Goal: Task Accomplishment & Management: Manage account settings

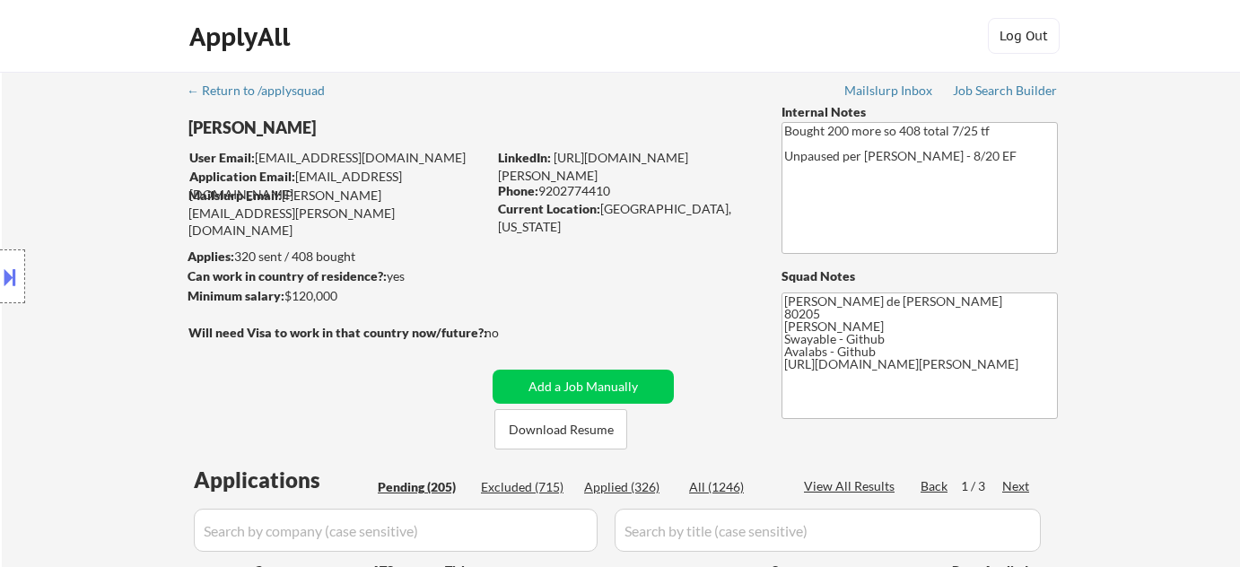
select select ""pending""
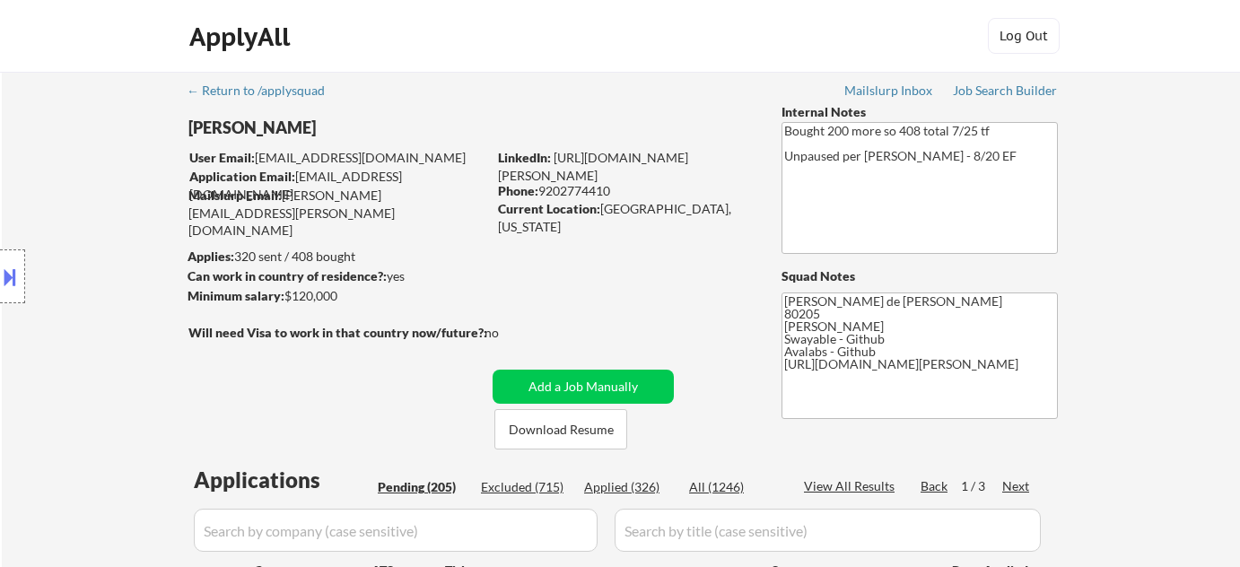
select select ""pending""
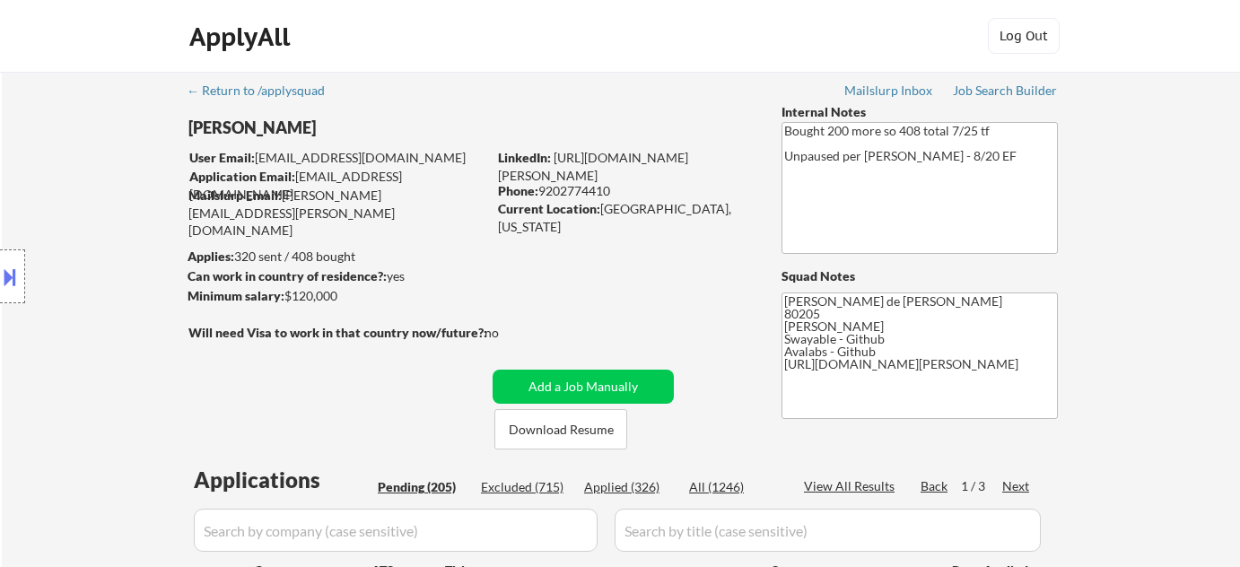
select select ""pending""
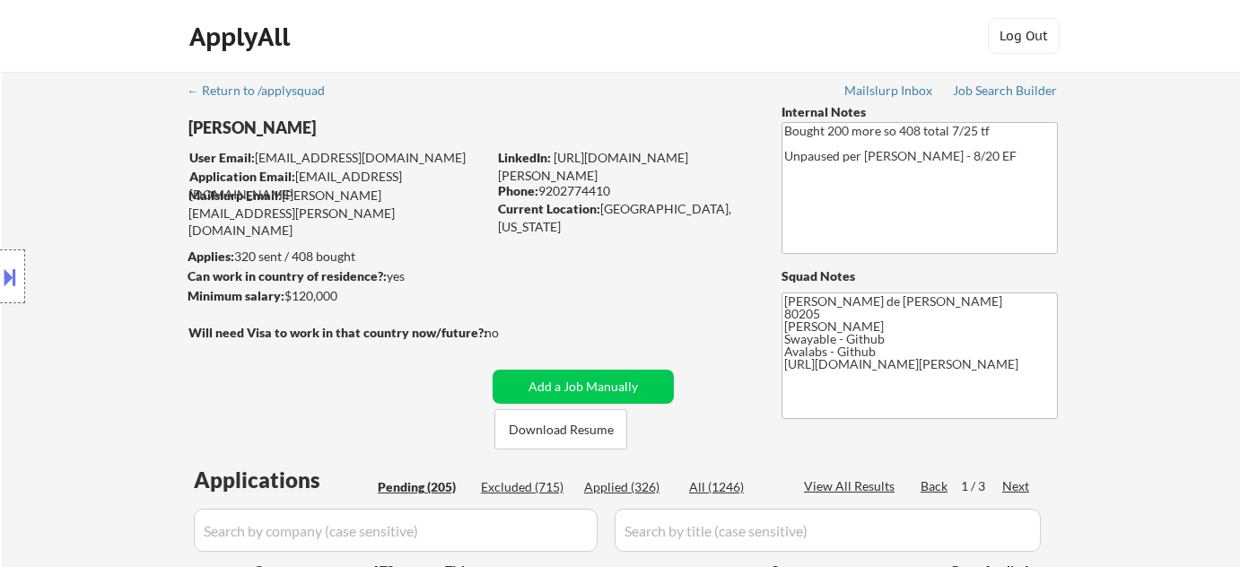
select select ""pending""
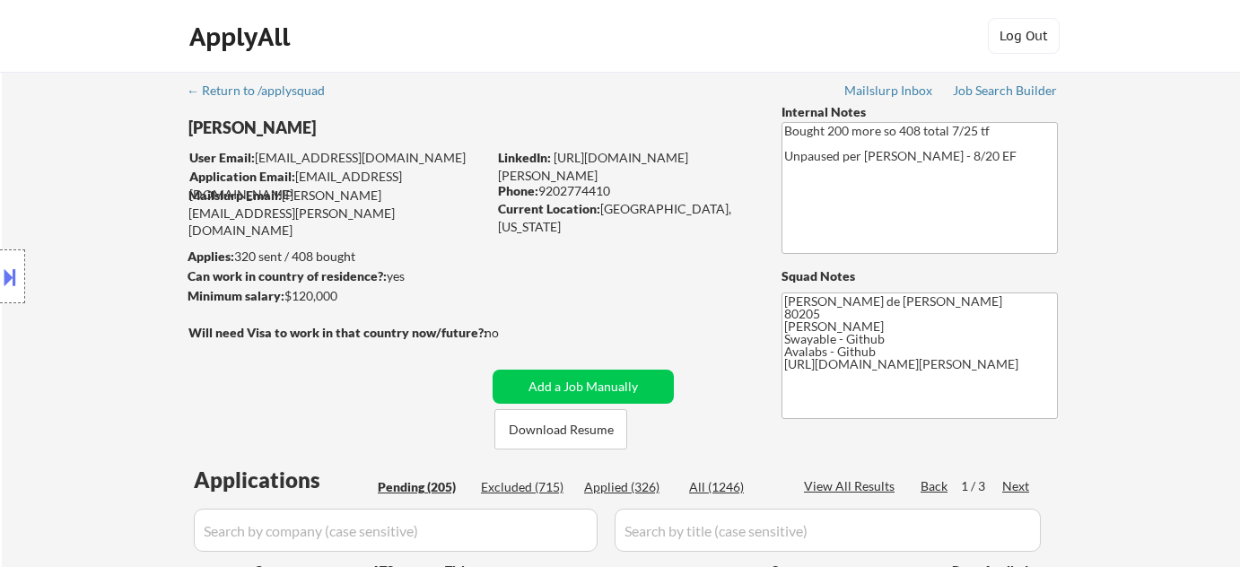
select select ""pending""
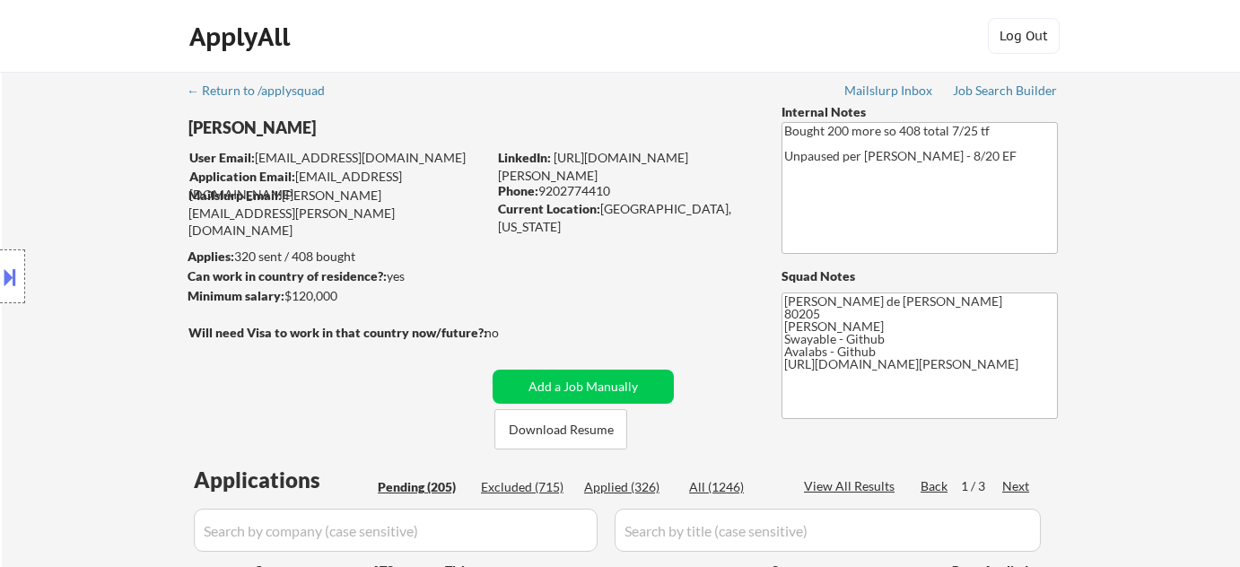
select select ""pending""
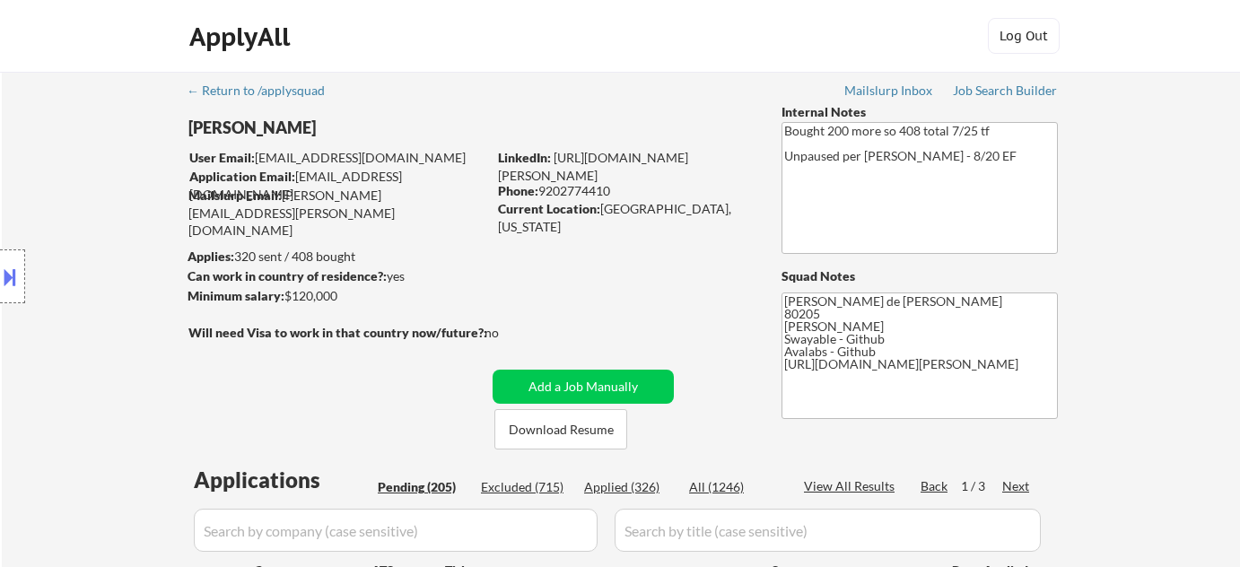
select select ""pending""
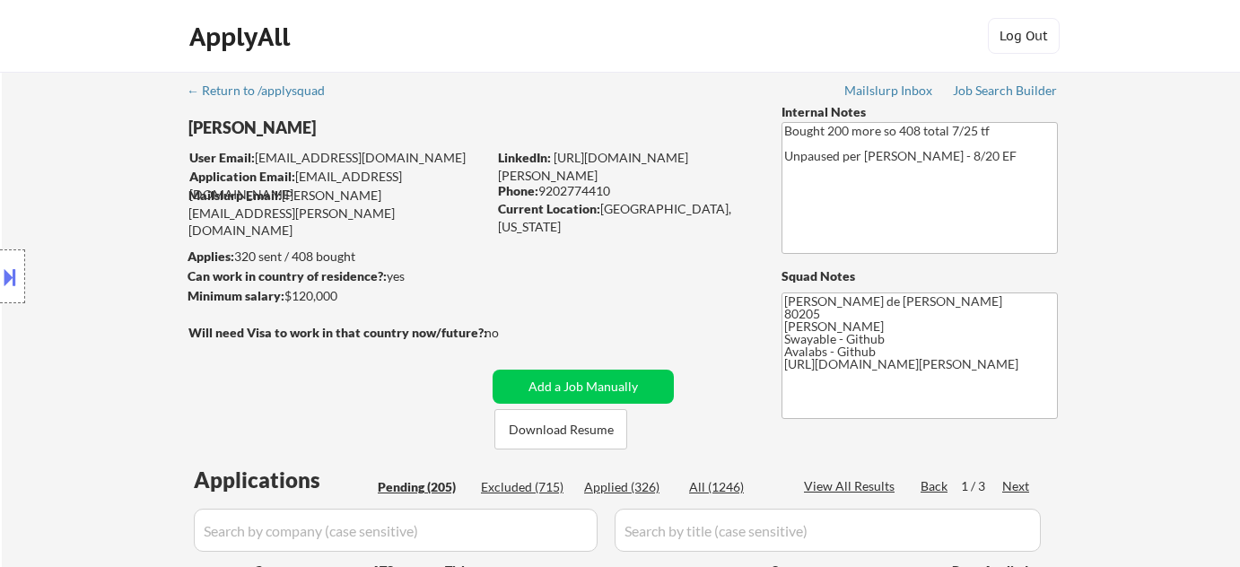
select select ""pending""
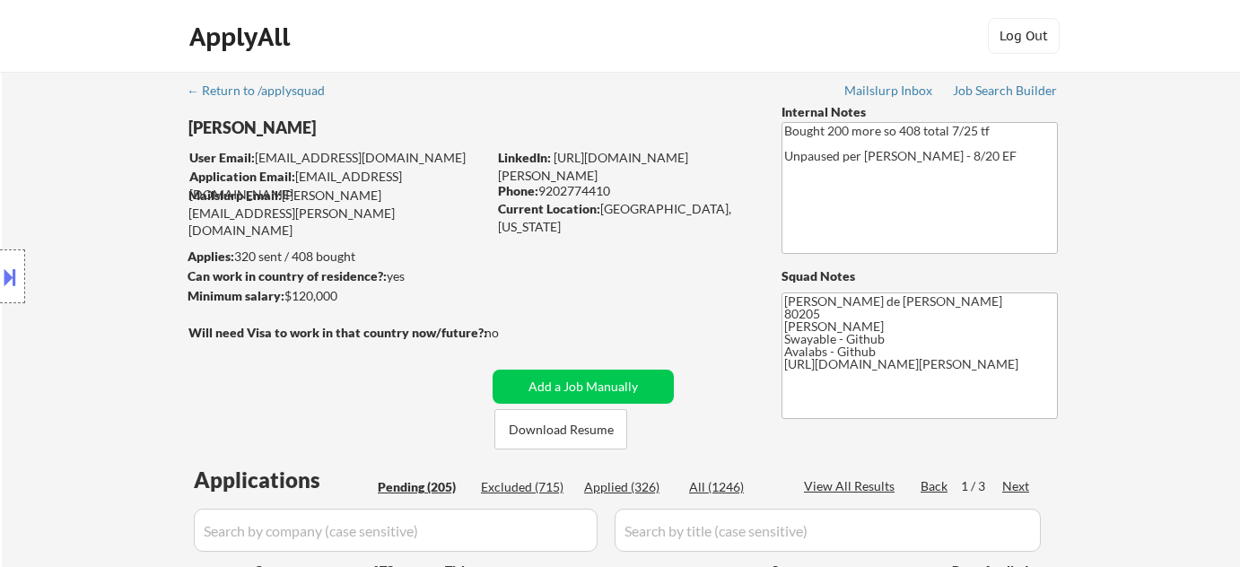
select select ""pending""
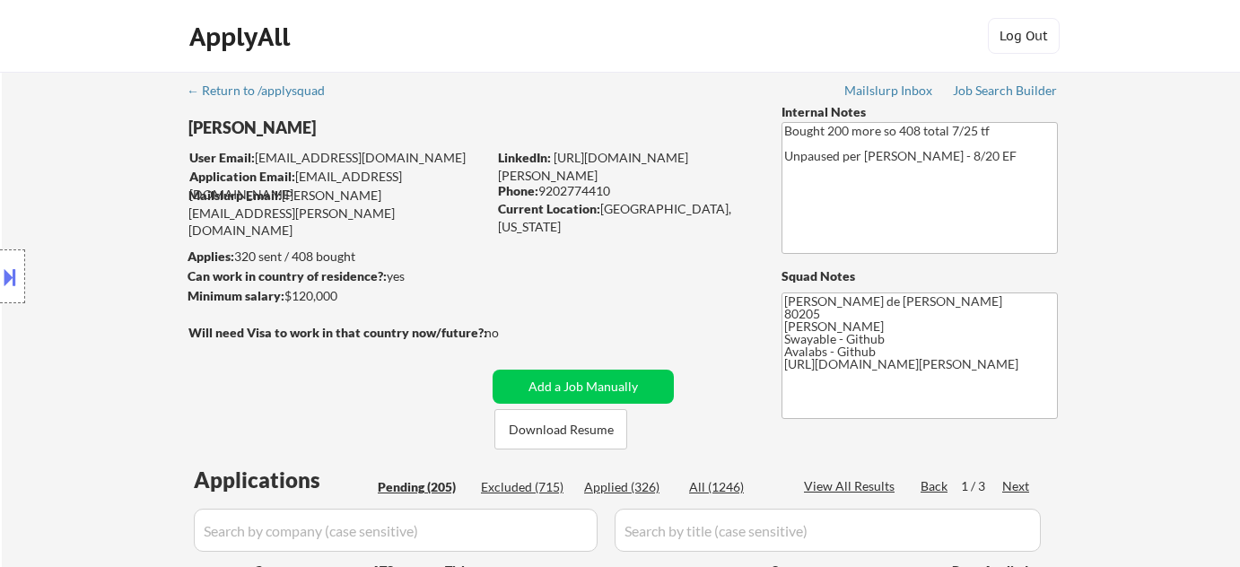
select select ""pending""
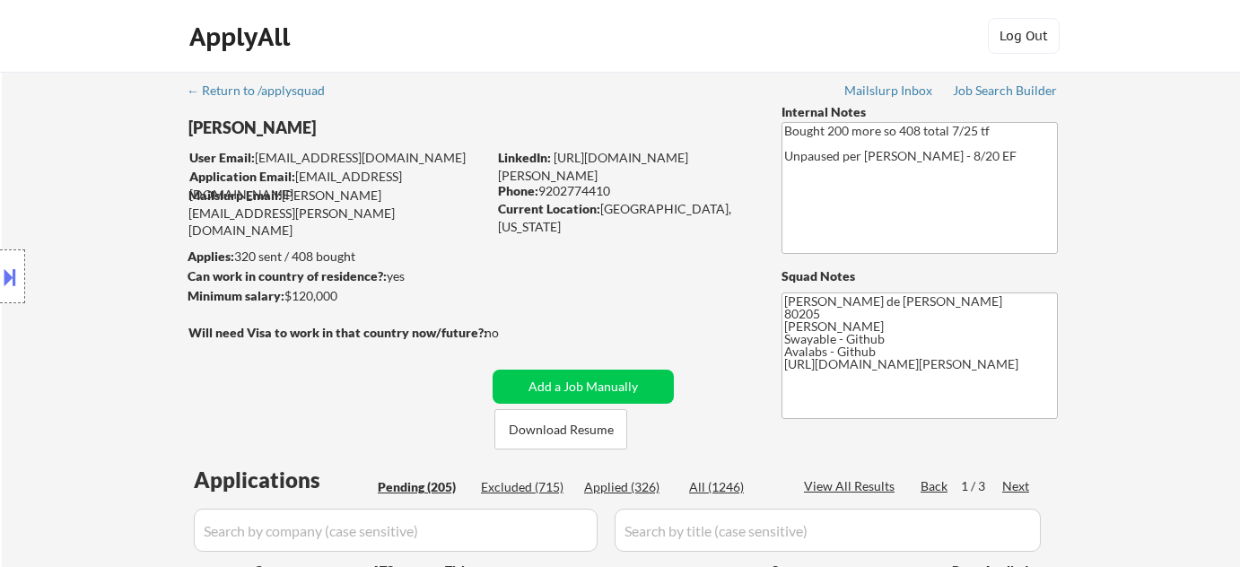
select select ""pending""
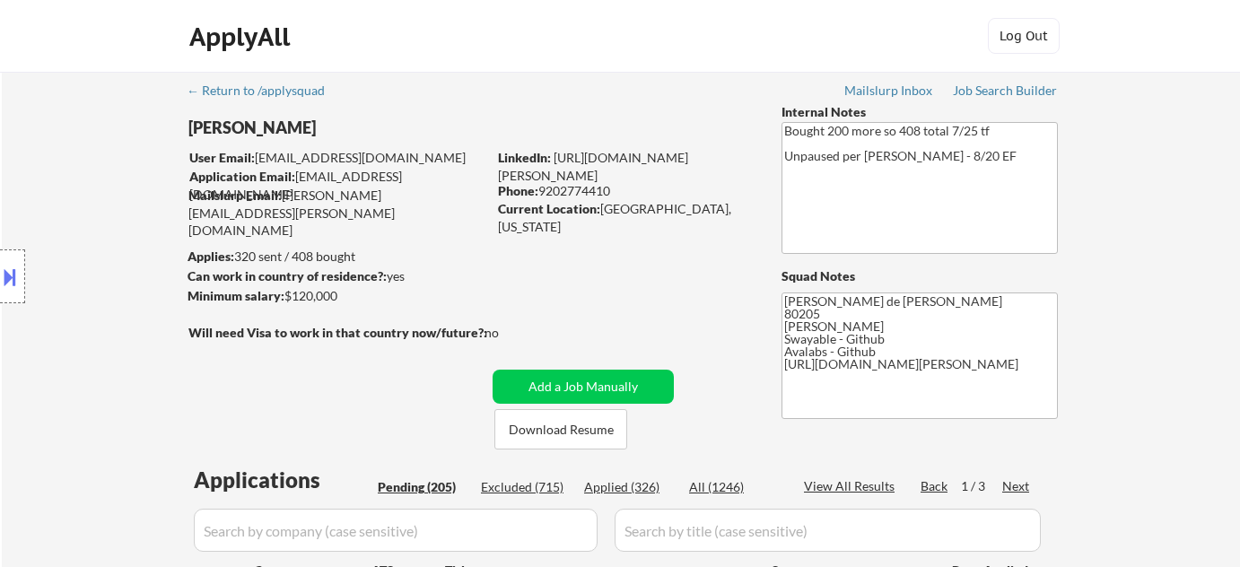
select select ""pending""
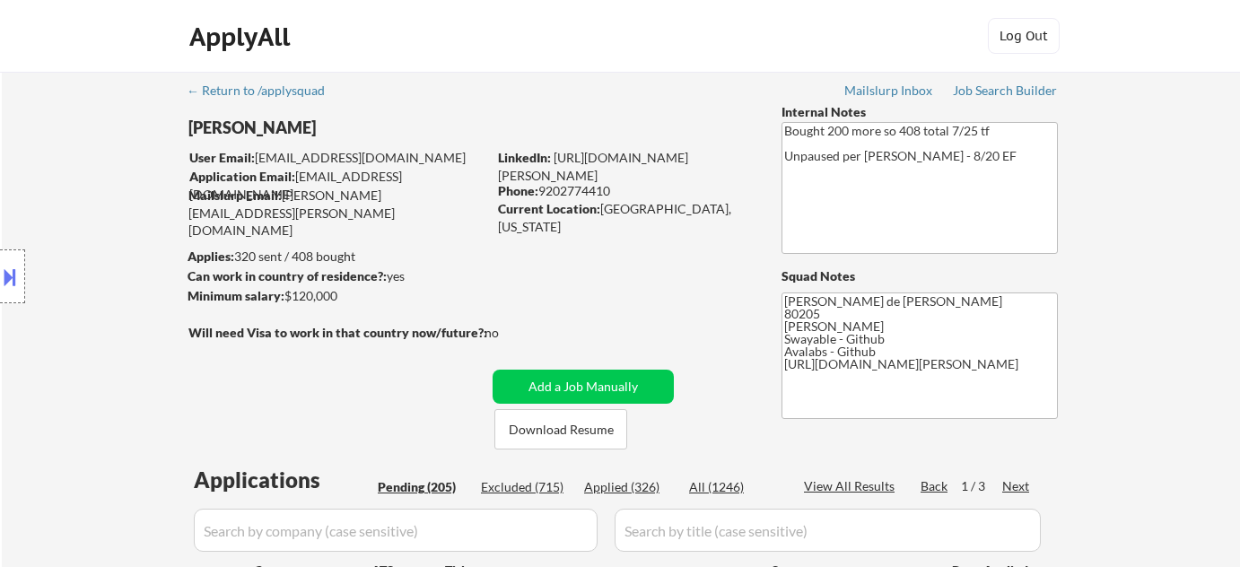
select select ""pending""
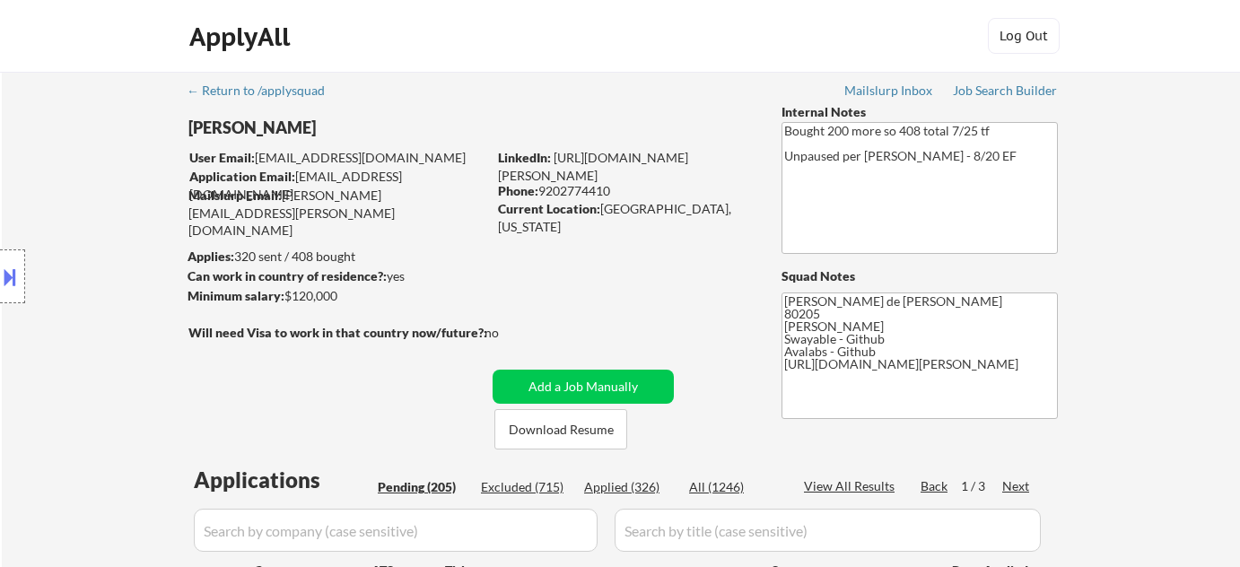
select select ""pending""
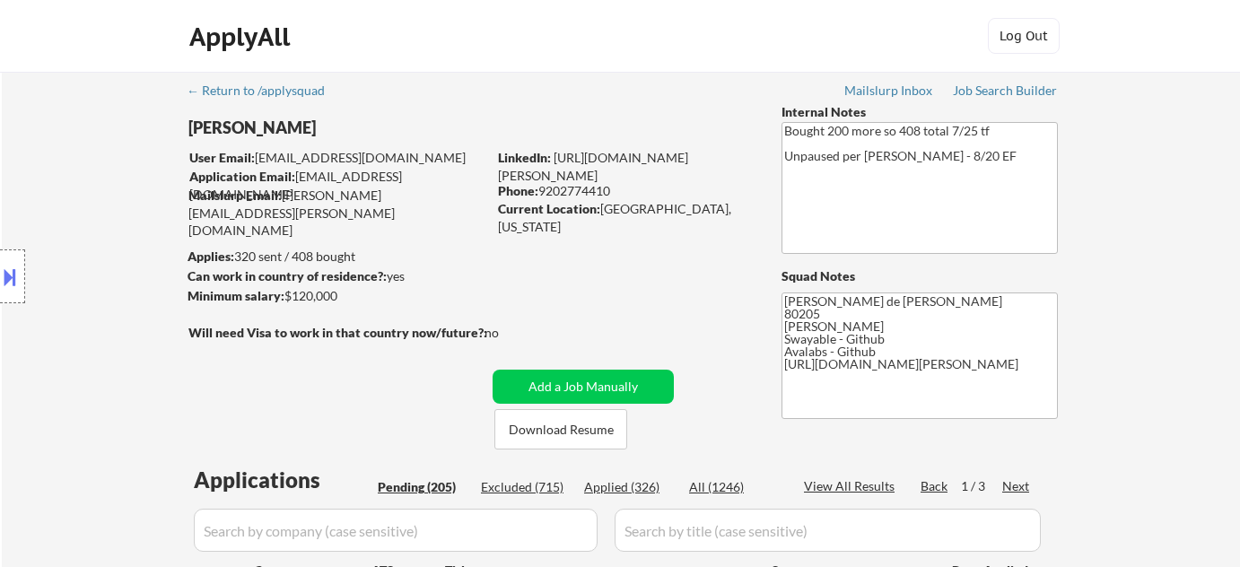
select select ""pending""
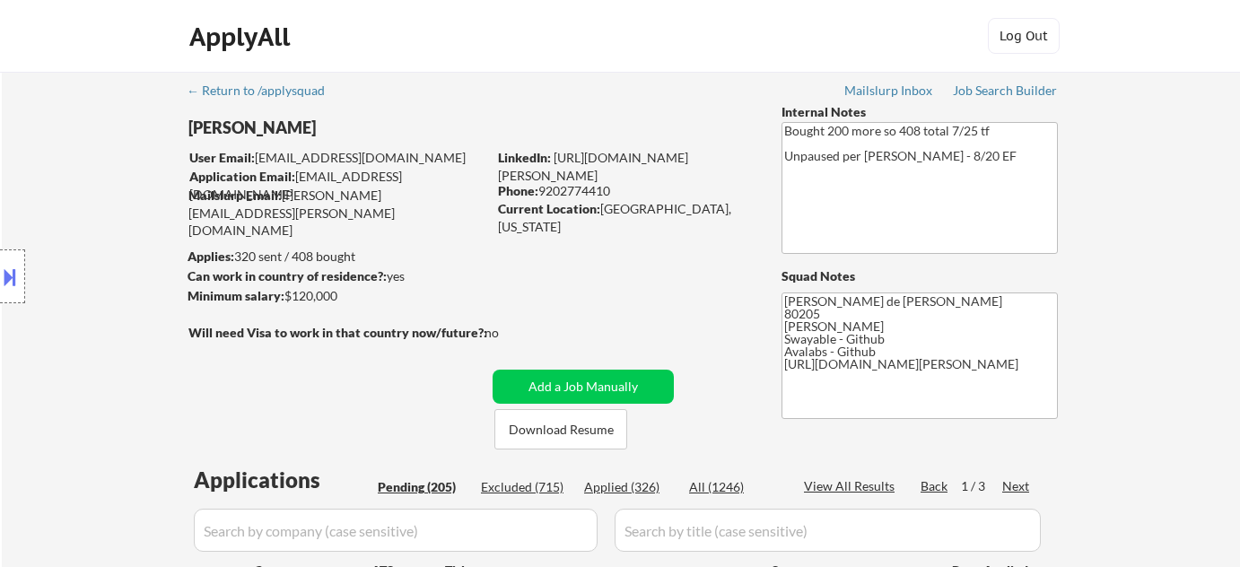
select select ""pending""
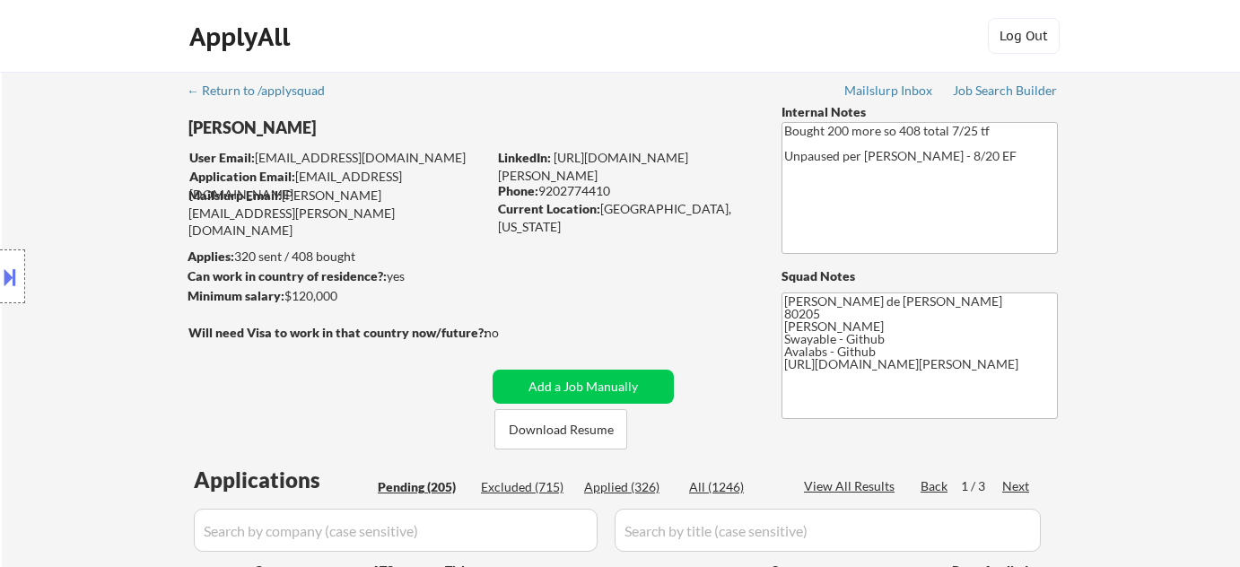
select select ""pending""
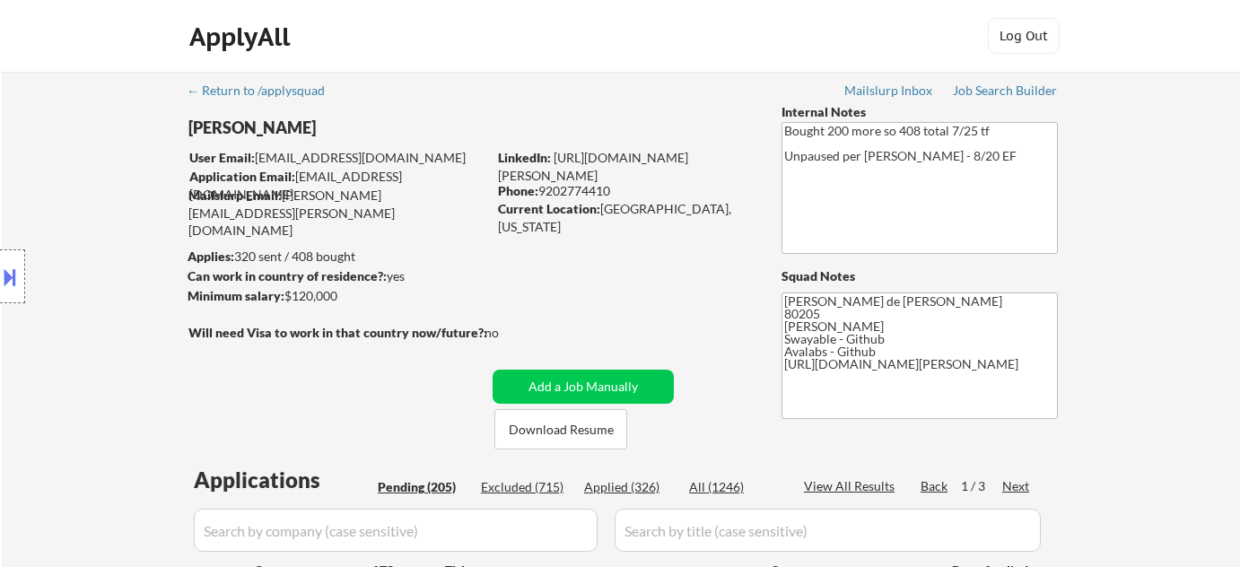
select select ""pending""
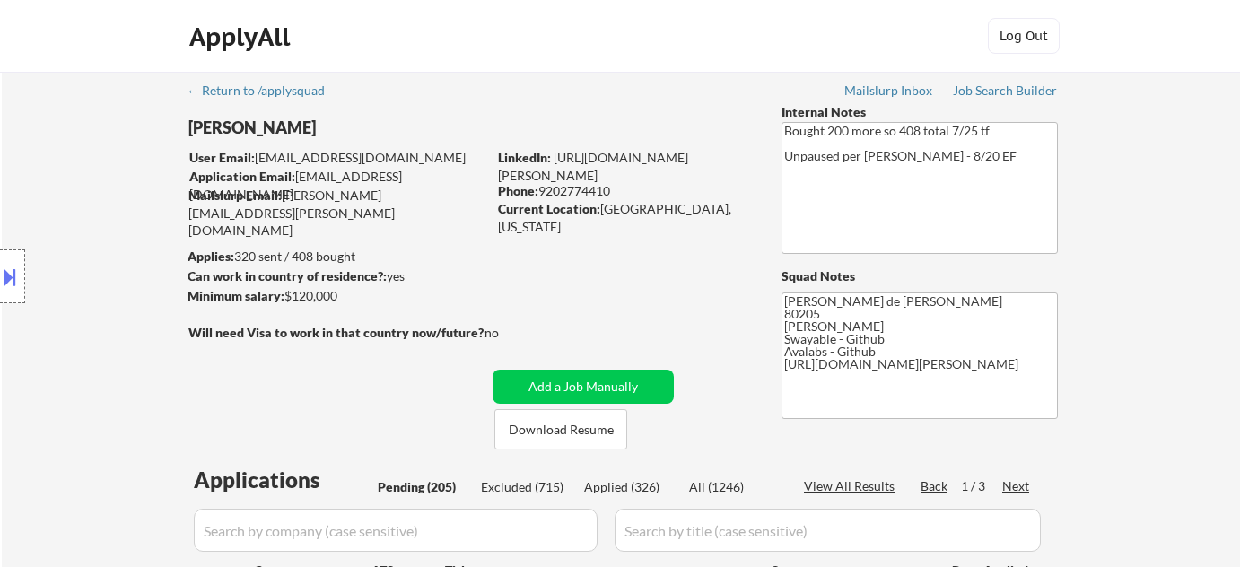
select select ""pending""
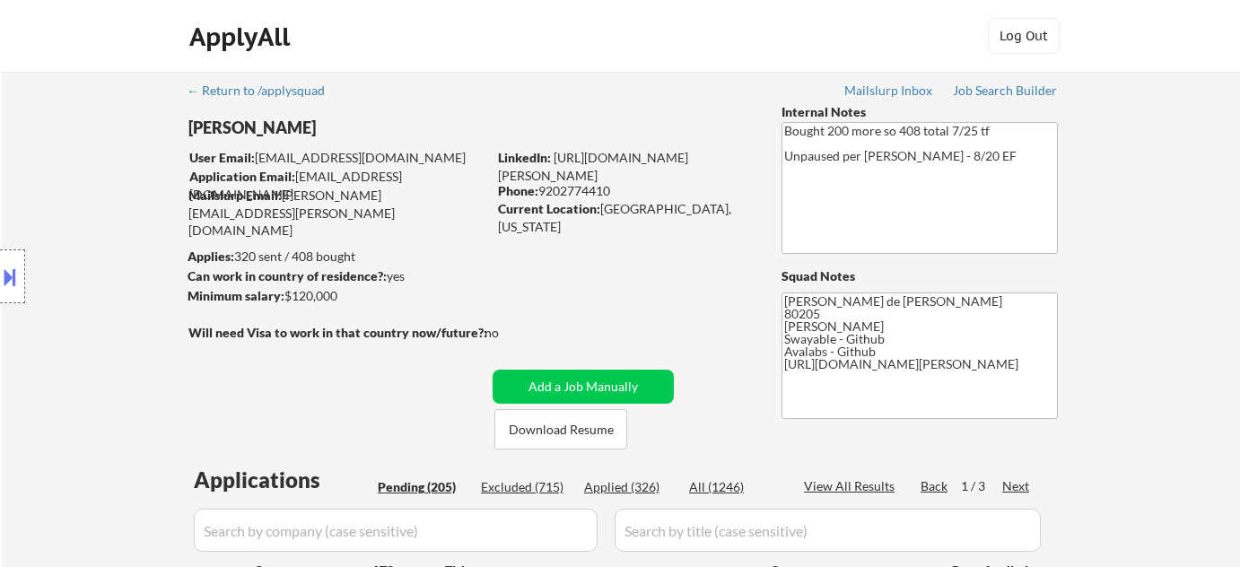
select select ""pending""
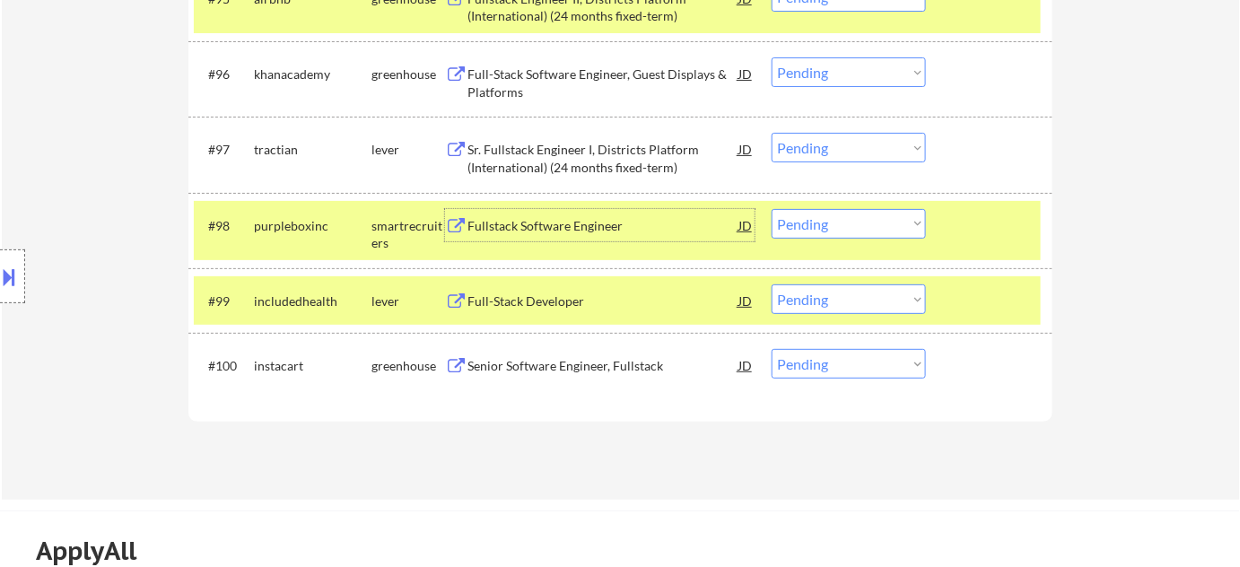
scroll to position [6874, 0]
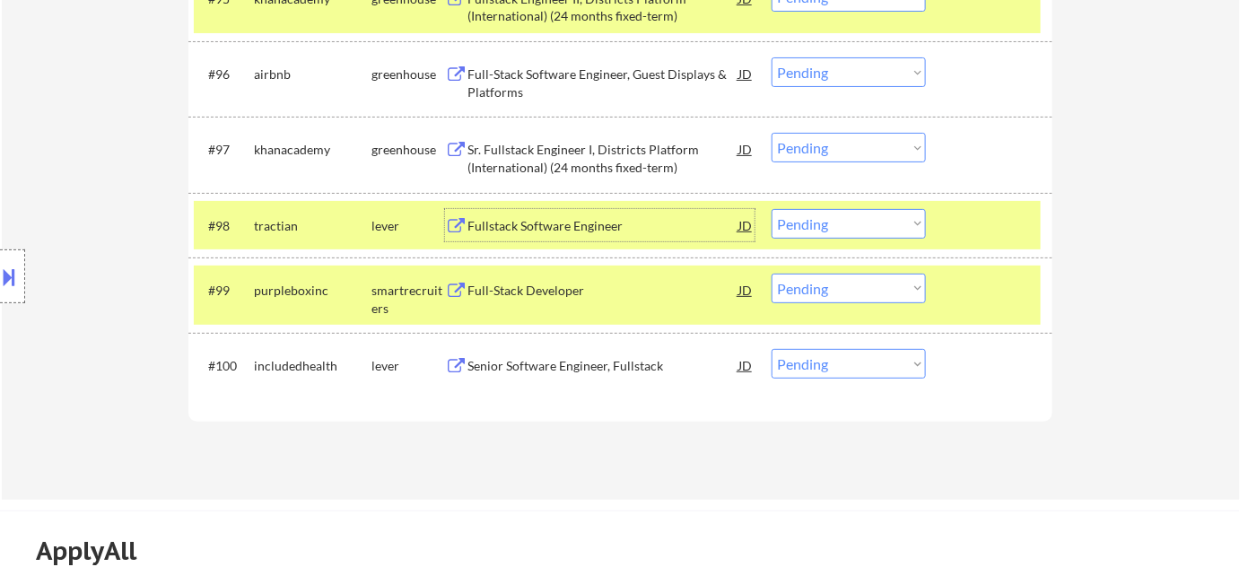
click at [510, 360] on div "Senior Software Engineer, Fullstack" at bounding box center [602, 366] width 271 height 18
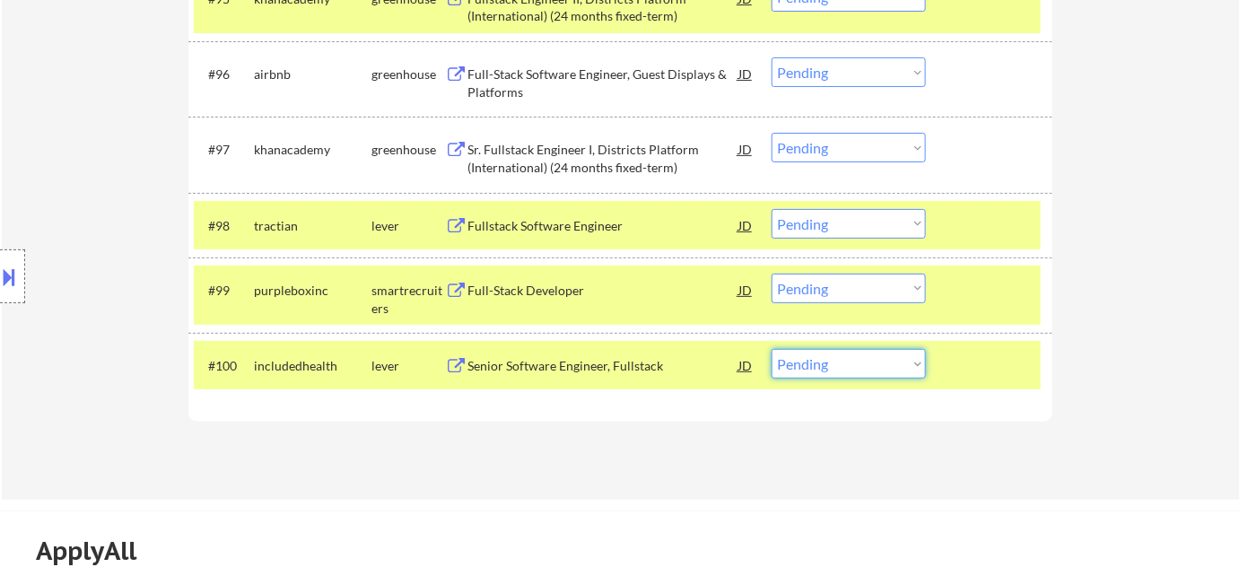
click at [832, 363] on select "Choose an option... Pending Applied Excluded (Questions) Excluded (Expired) Exc…" at bounding box center [849, 364] width 154 height 30
click at [772, 349] on select "Choose an option... Pending Applied Excluded (Questions) Excluded (Expired) Exc…" at bounding box center [849, 364] width 154 height 30
select select ""pending""
click at [598, 160] on div "Sr. Fullstack Engineer I, Districts Platform (International) (24 months fixed-t…" at bounding box center [602, 158] width 271 height 35
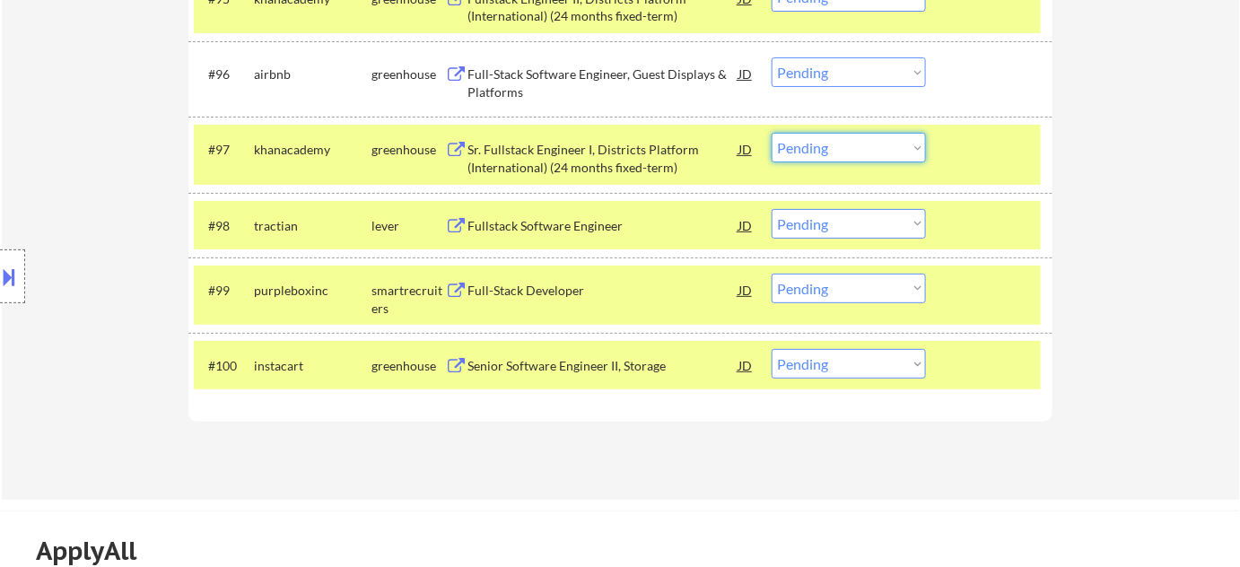
drag, startPoint x: 777, startPoint y: 143, endPoint x: 789, endPoint y: 158, distance: 19.2
click at [777, 142] on select "Choose an option... Pending Applied Excluded (Questions) Excluded (Expired) Exc…" at bounding box center [849, 148] width 154 height 30
click at [772, 133] on select "Choose an option... Pending Applied Excluded (Questions) Excluded (Expired) Exc…" at bounding box center [849, 148] width 154 height 30
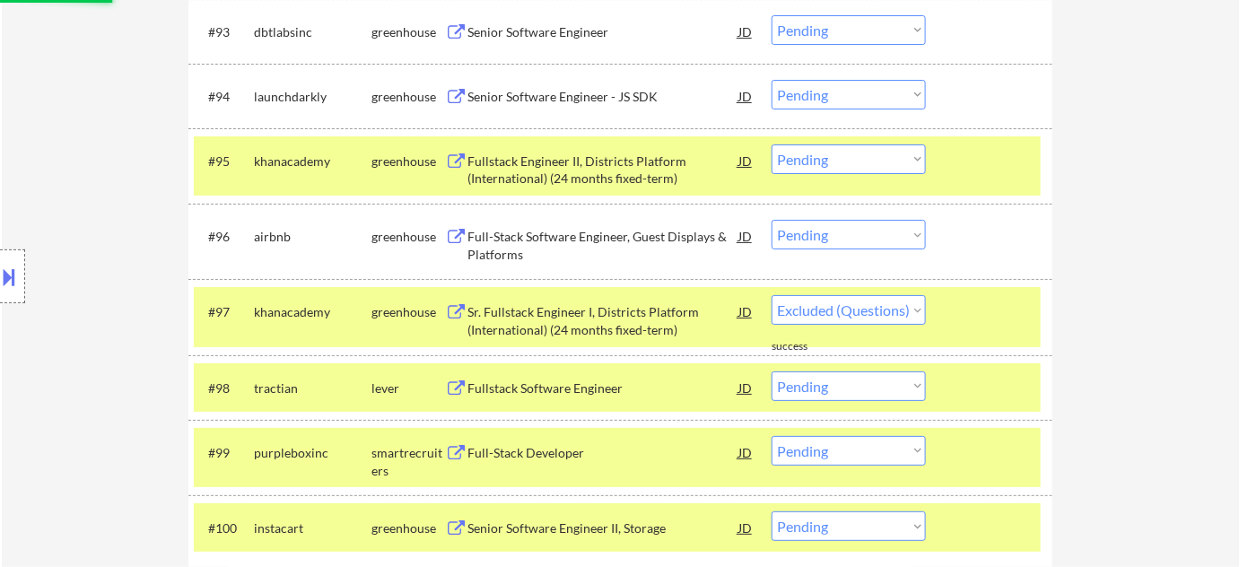
scroll to position [6712, 0]
select select ""pending""
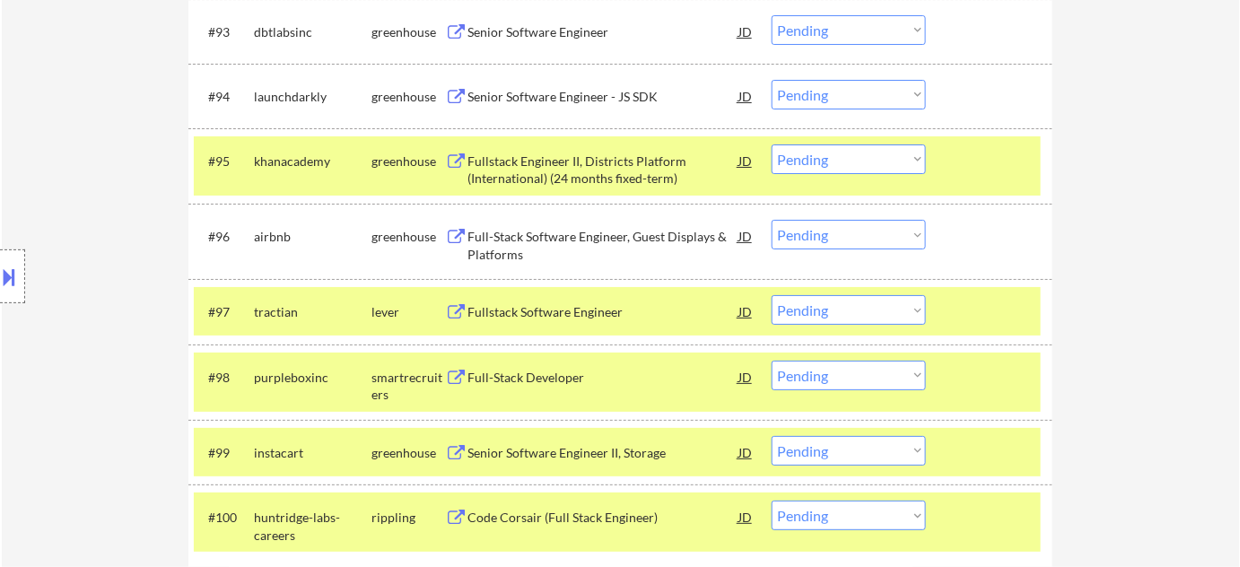
click at [603, 95] on div "Senior Software Engineer - JS SDK" at bounding box center [602, 97] width 271 height 18
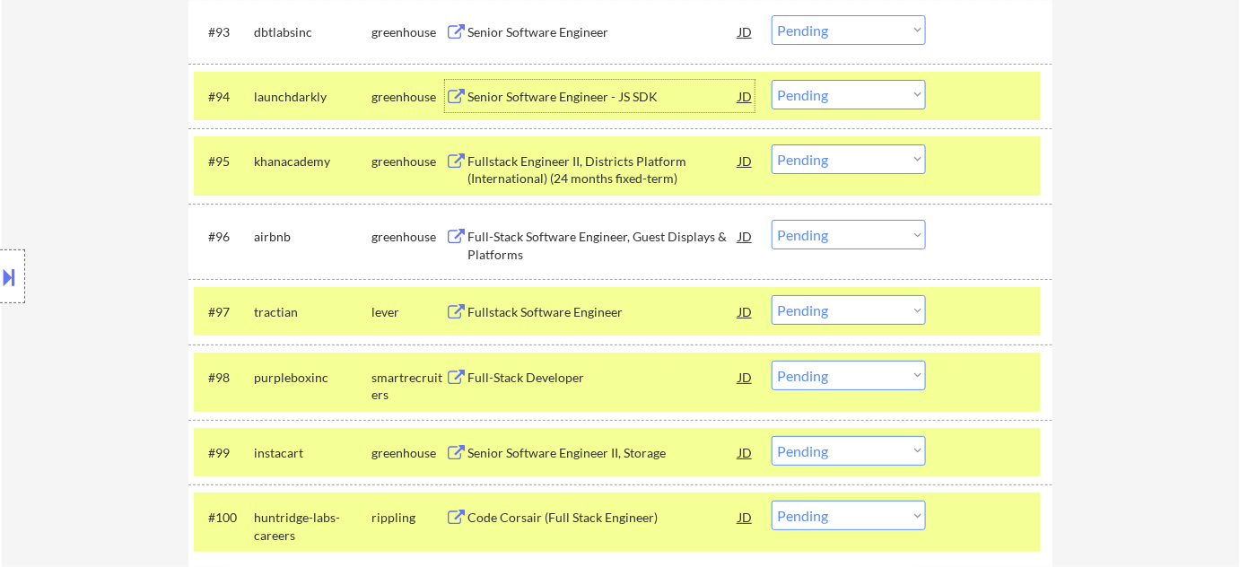
click at [824, 92] on select "Choose an option... Pending Applied Excluded (Questions) Excluded (Expired) Exc…" at bounding box center [849, 95] width 154 height 30
click at [772, 80] on select "Choose an option... Pending Applied Excluded (Questions) Excluded (Expired) Exc…" at bounding box center [849, 95] width 154 height 30
select select ""pending""
click at [572, 169] on div "Fullstack Engineer II, Districts Platform (International) (24 months fixed-term)" at bounding box center [602, 170] width 271 height 35
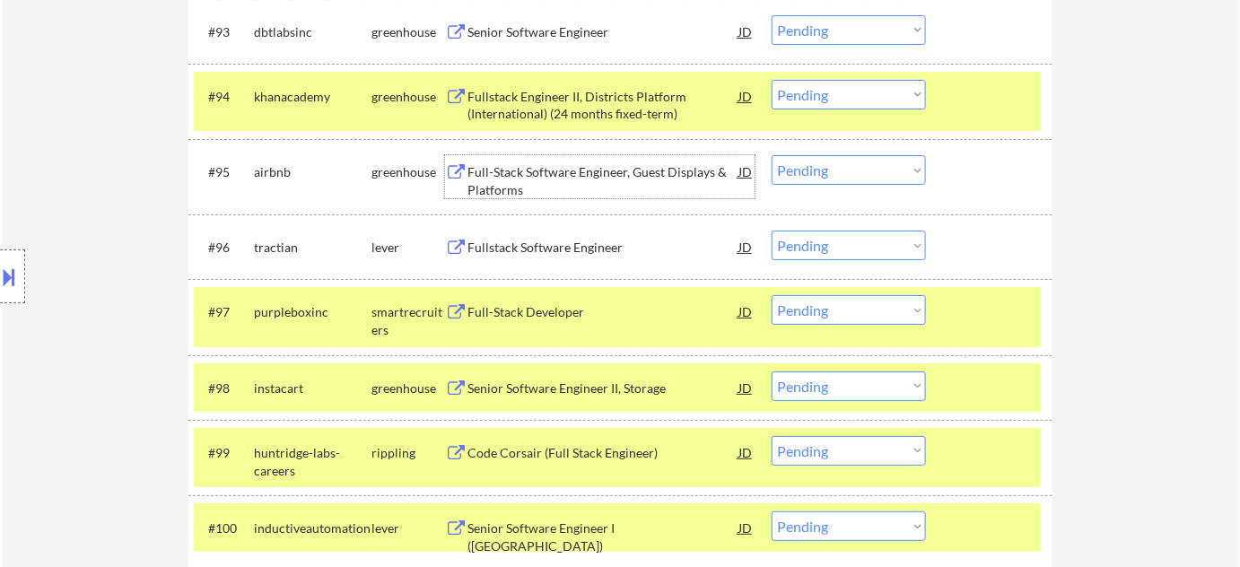
click at [521, 113] on div "Fullstack Engineer II, Districts Platform (International) (24 months fixed-term)" at bounding box center [602, 105] width 271 height 35
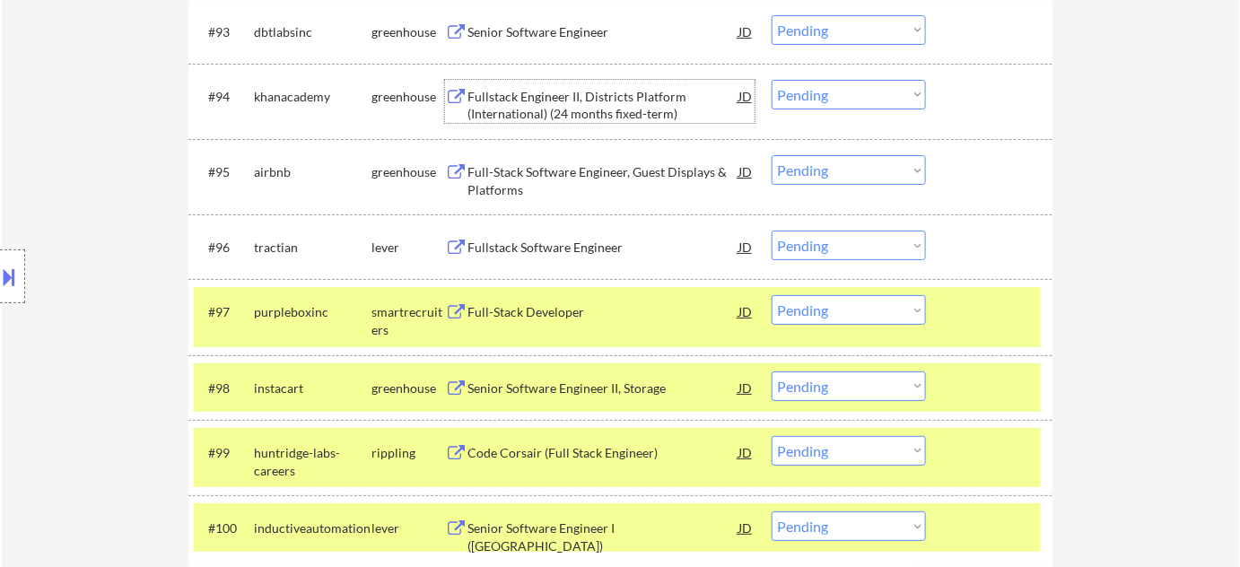
click at [824, 164] on select "Choose an option... Pending Applied Excluded (Questions) Excluded (Expired) Exc…" at bounding box center [849, 170] width 154 height 30
click at [772, 155] on select "Choose an option... Pending Applied Excluded (Questions) Excluded (Expired) Exc…" at bounding box center [849, 170] width 154 height 30
select select ""pending""
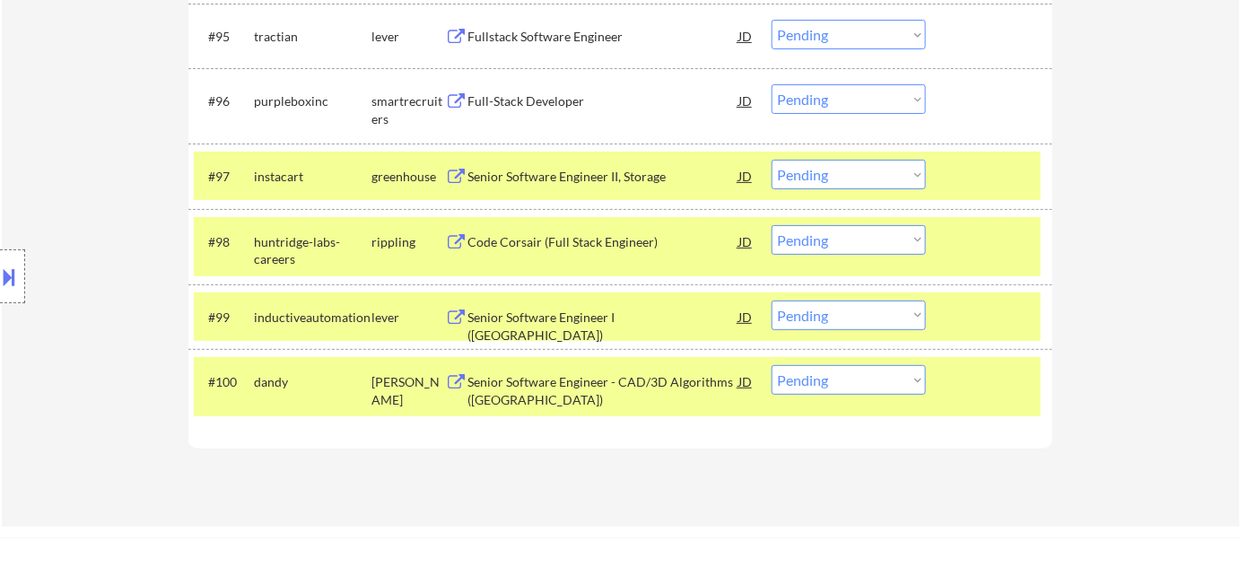
scroll to position [6874, 0]
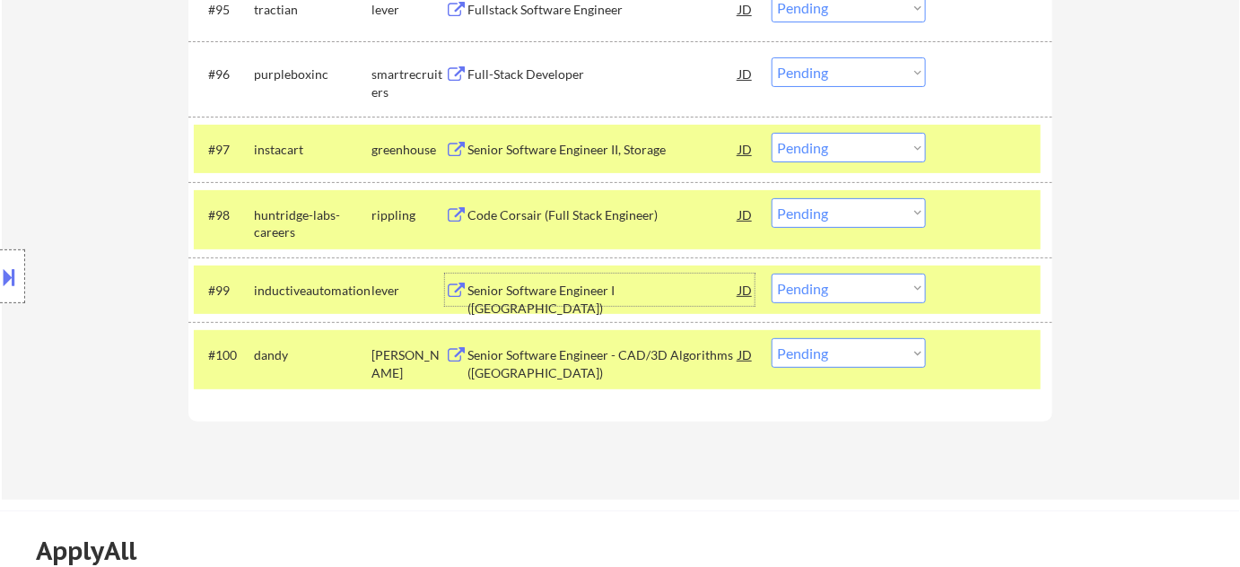
click at [586, 291] on div "Senior Software Engineer I ([GEOGRAPHIC_DATA])" at bounding box center [602, 299] width 271 height 35
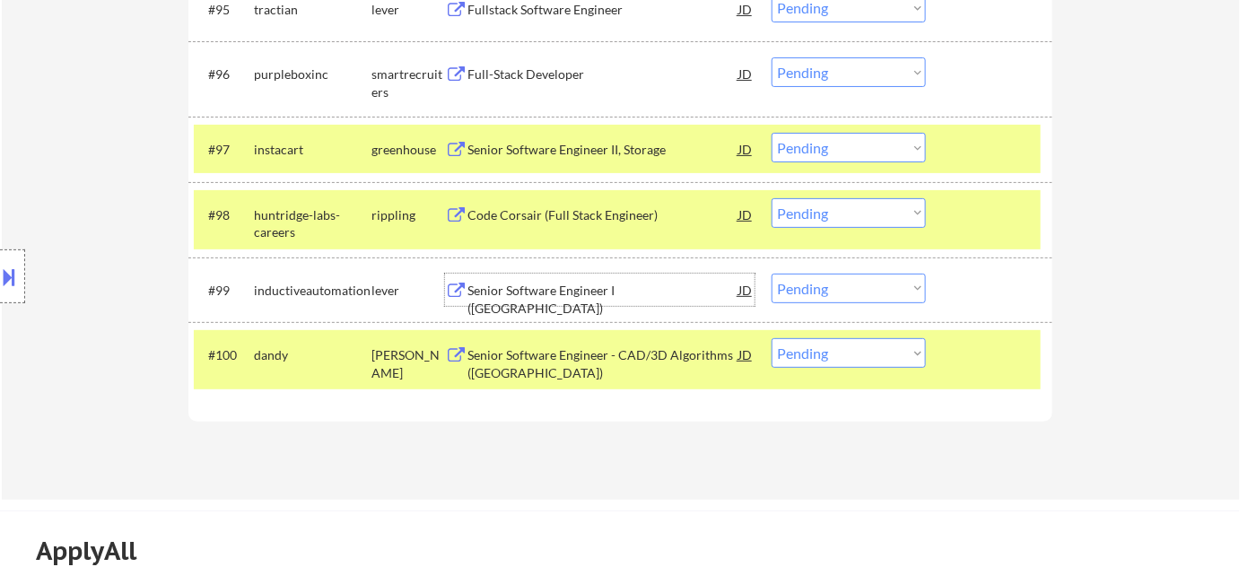
drag, startPoint x: 866, startPoint y: 292, endPoint x: 856, endPoint y: 298, distance: 11.7
click at [866, 292] on select "Choose an option... Pending Applied Excluded (Questions) Excluded (Expired) Exc…" at bounding box center [849, 289] width 154 height 30
click at [772, 274] on select "Choose an option... Pending Applied Excluded (Questions) Excluded (Expired) Exc…" at bounding box center [849, 289] width 154 height 30
click at [555, 364] on div "Senior Software Engineer - CAD/3D Algorithms ([GEOGRAPHIC_DATA])" at bounding box center [602, 363] width 271 height 35
select select ""pending""
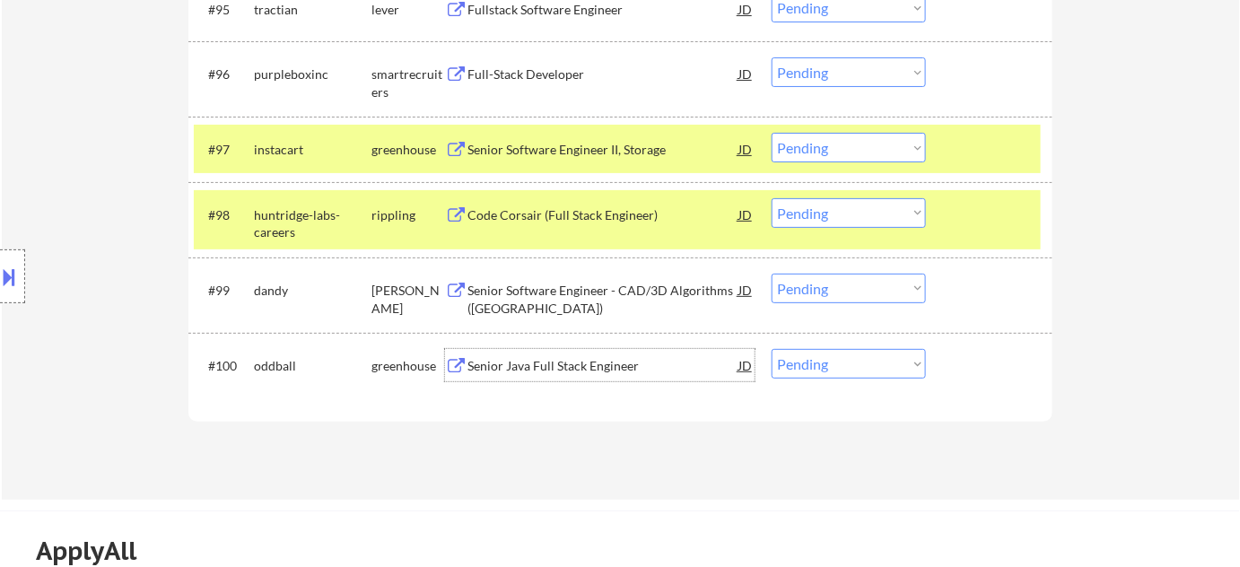
click at [834, 368] on select "Choose an option... Pending Applied Excluded (Questions) Excluded (Expired) Exc…" at bounding box center [849, 364] width 154 height 30
click at [772, 349] on select "Choose an option... Pending Applied Excluded (Questions) Excluded (Expired) Exc…" at bounding box center [849, 364] width 154 height 30
click at [511, 314] on div "Senior Software Engineer - CAD/3D Algorithms ([GEOGRAPHIC_DATA])" at bounding box center [602, 299] width 271 height 35
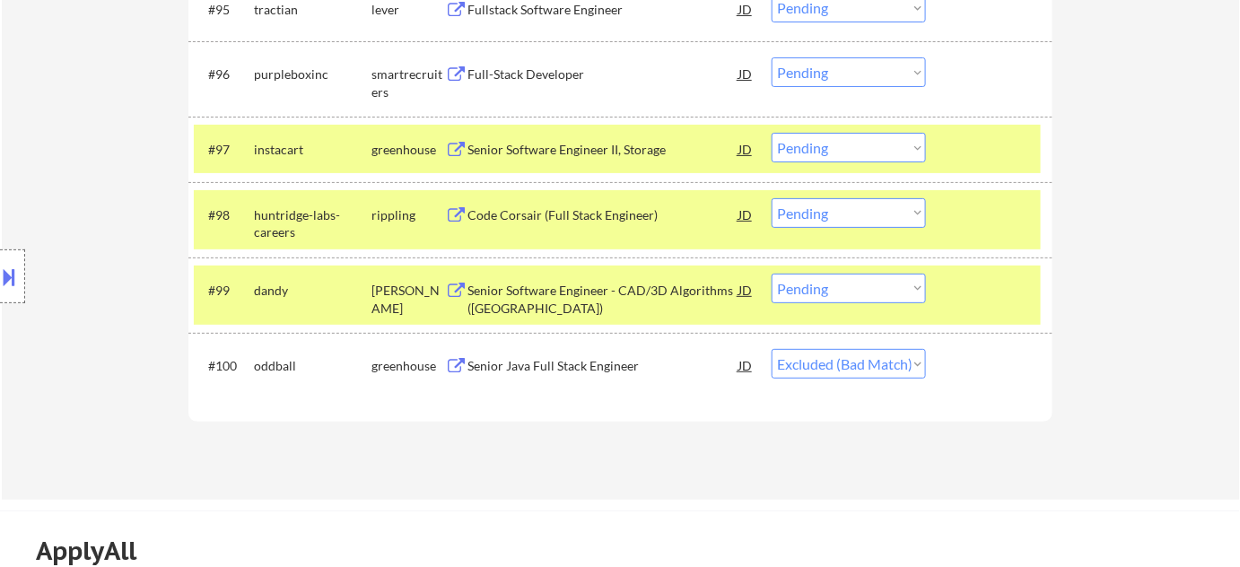
select select ""pending""
drag, startPoint x: 841, startPoint y: 291, endPoint x: 845, endPoint y: 301, distance: 11.7
click at [841, 291] on select "Choose an option... Pending Applied Excluded (Questions) Excluded (Expired) Exc…" at bounding box center [849, 289] width 154 height 30
click at [772, 274] on select "Choose an option... Pending Applied Excluded (Questions) Excluded (Expired) Exc…" at bounding box center [849, 289] width 154 height 30
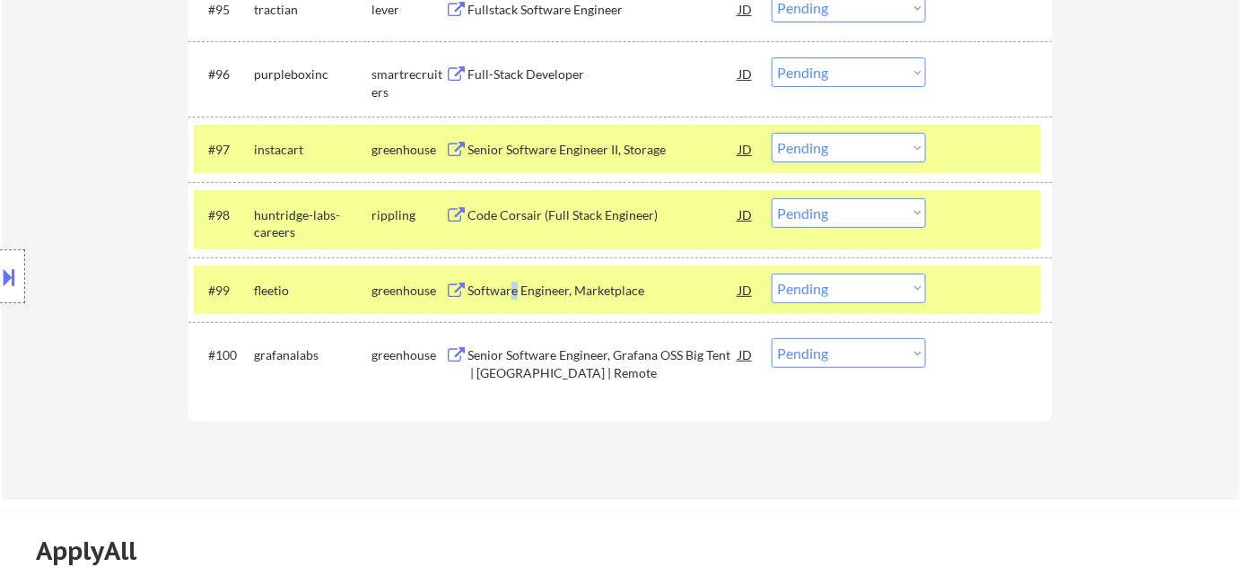
click at [515, 289] on div "Software Engineer, Marketplace" at bounding box center [602, 291] width 271 height 18
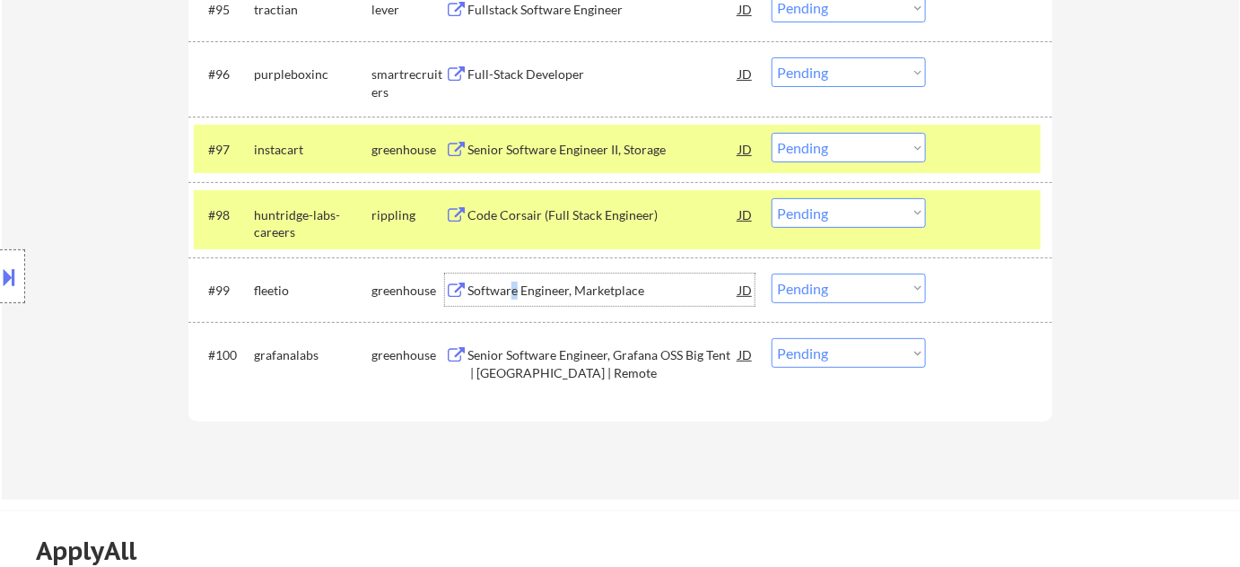
click at [834, 289] on select "Choose an option... Pending Applied Excluded (Questions) Excluded (Expired) Exc…" at bounding box center [849, 289] width 154 height 30
click at [772, 274] on select "Choose an option... Pending Applied Excluded (Questions) Excluded (Expired) Exc…" at bounding box center [849, 289] width 154 height 30
select select ""pending""
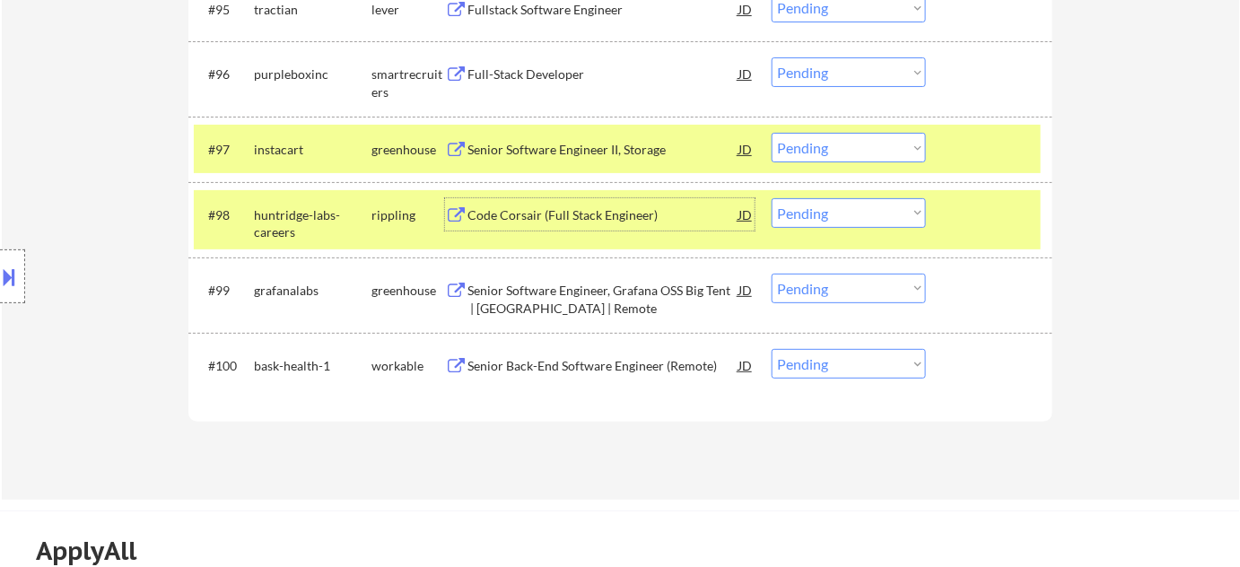
click at [541, 213] on div "Code Corsair (Full Stack Engineer)" at bounding box center [602, 215] width 271 height 18
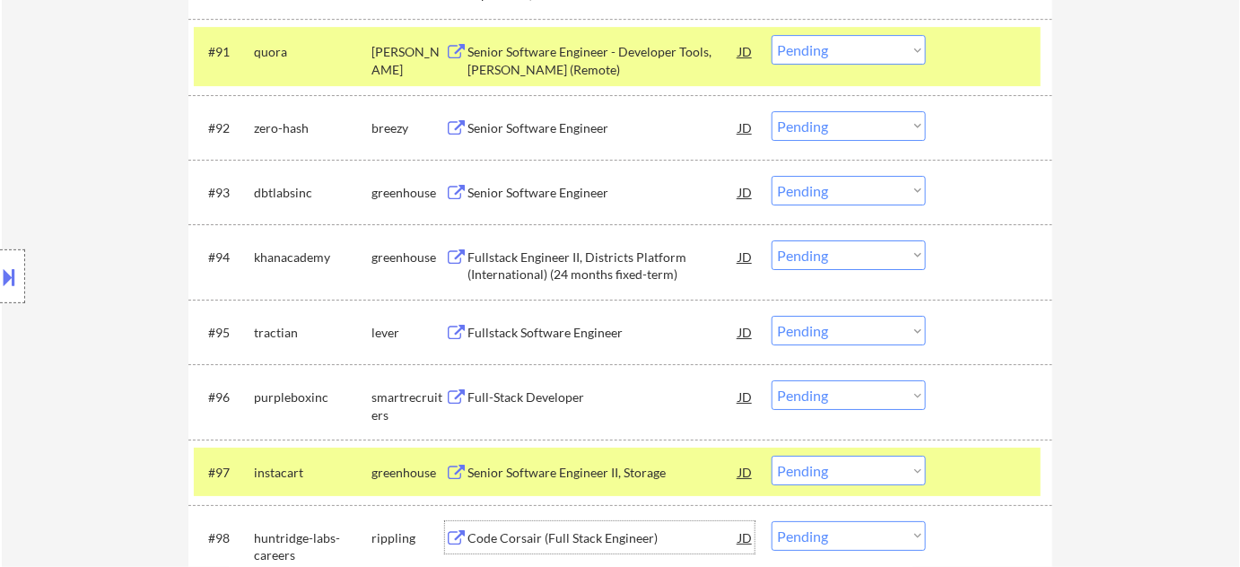
scroll to position [6548, 0]
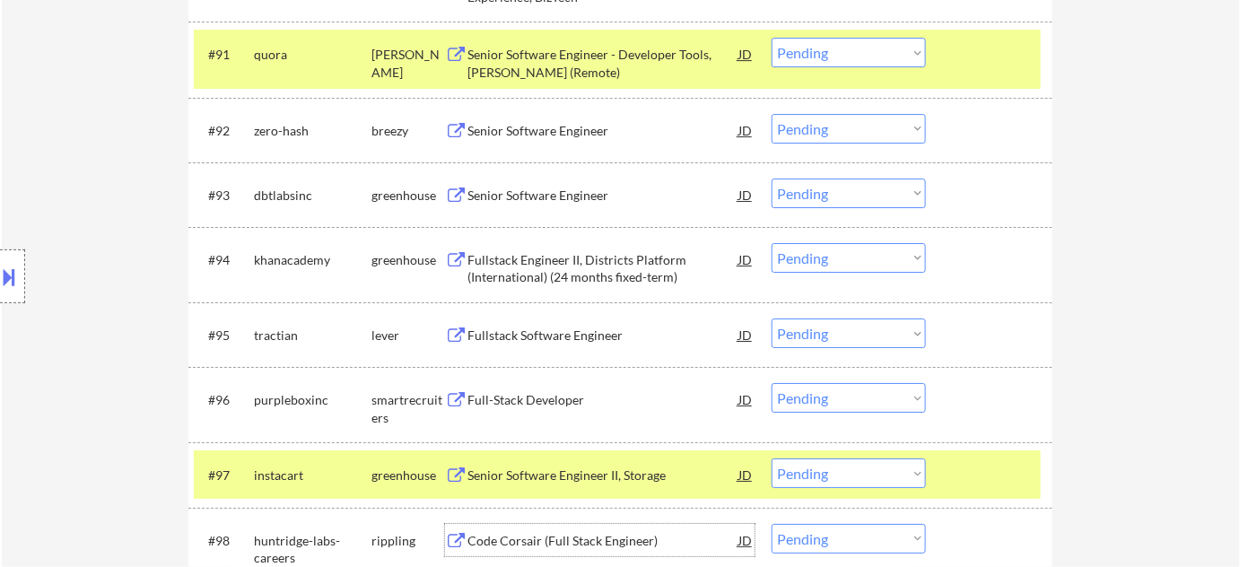
click at [499, 188] on div "Senior Software Engineer" at bounding box center [602, 196] width 271 height 18
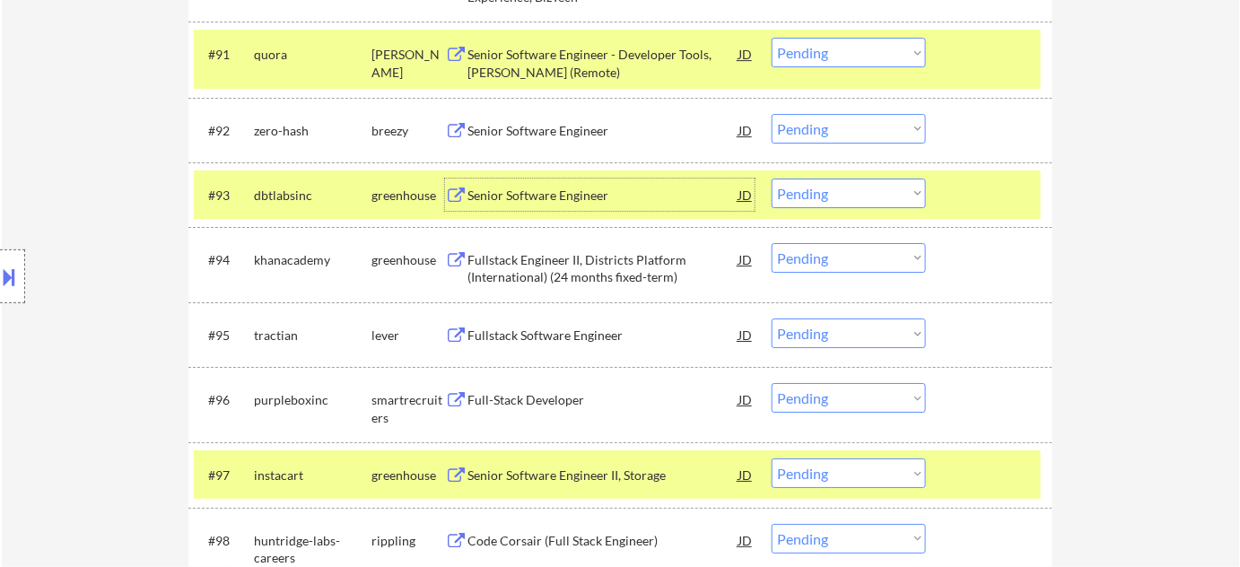
click at [887, 203] on select "Choose an option... Pending Applied Excluded (Questions) Excluded (Expired) Exc…" at bounding box center [849, 194] width 154 height 30
click at [772, 179] on select "Choose an option... Pending Applied Excluded (Questions) Excluded (Expired) Exc…" at bounding box center [849, 194] width 154 height 30
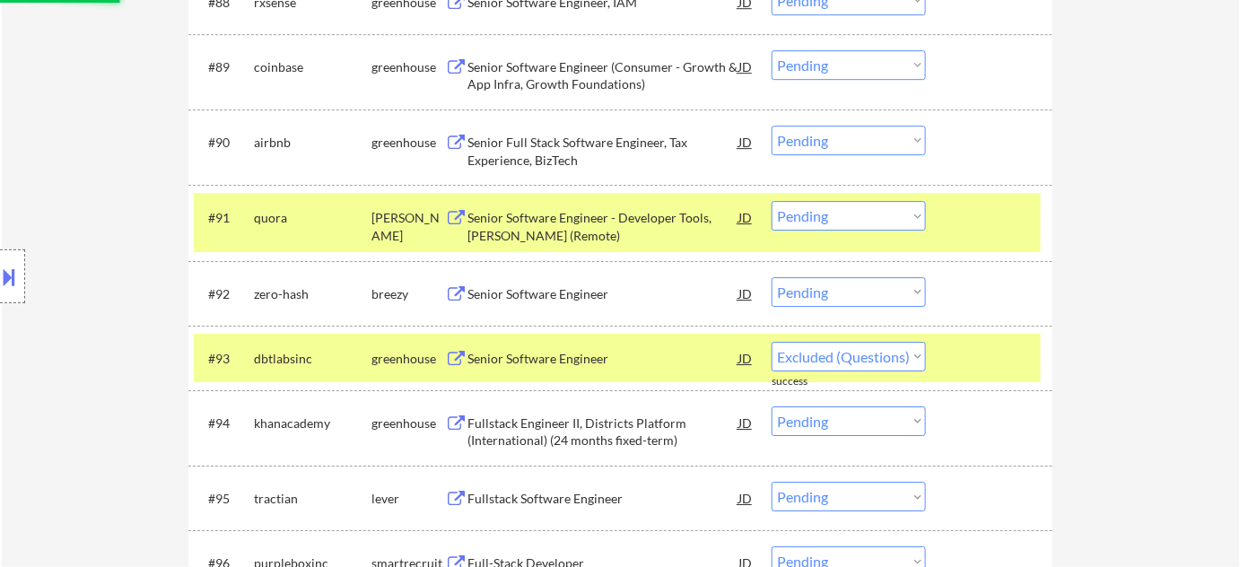
scroll to position [6222, 0]
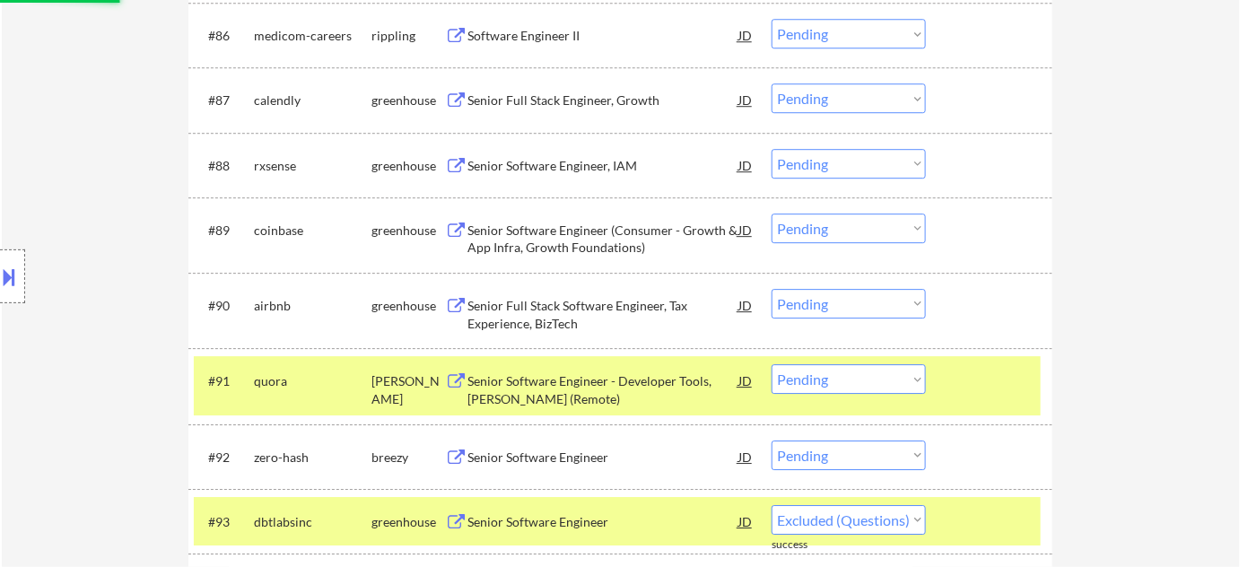
select select ""pending""
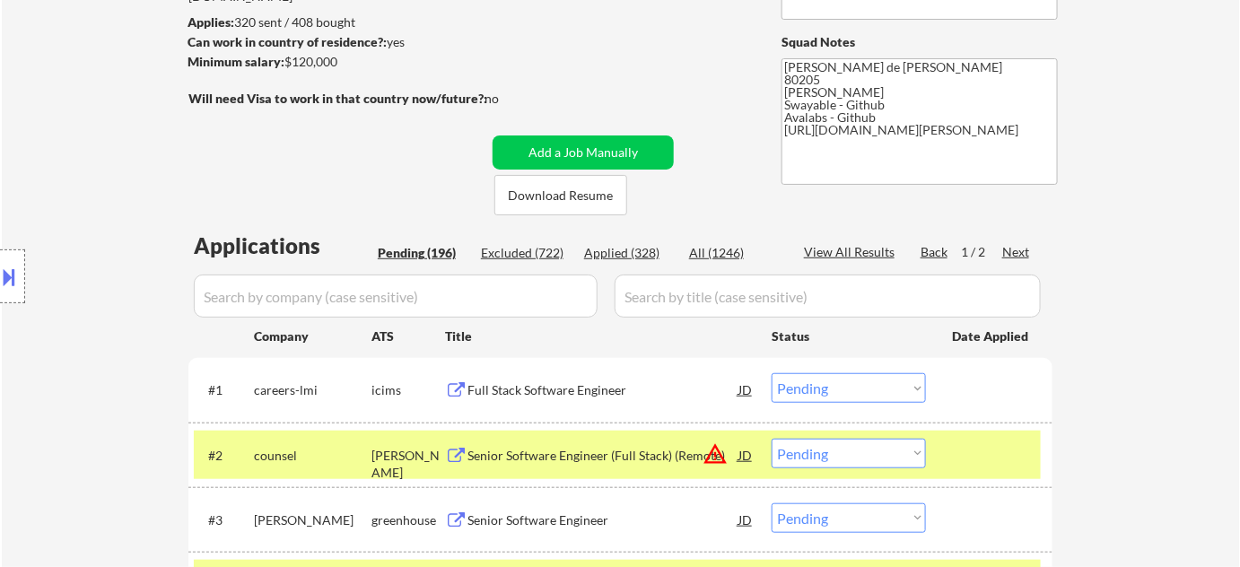
scroll to position [241, 0]
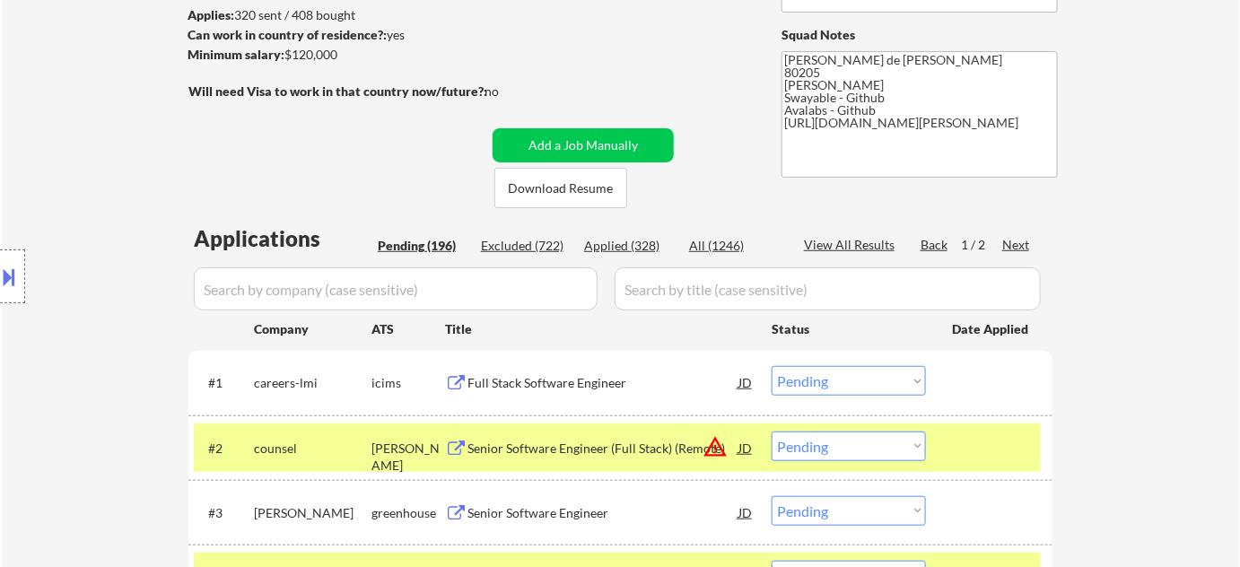
click at [1008, 236] on div "Next" at bounding box center [1016, 245] width 29 height 18
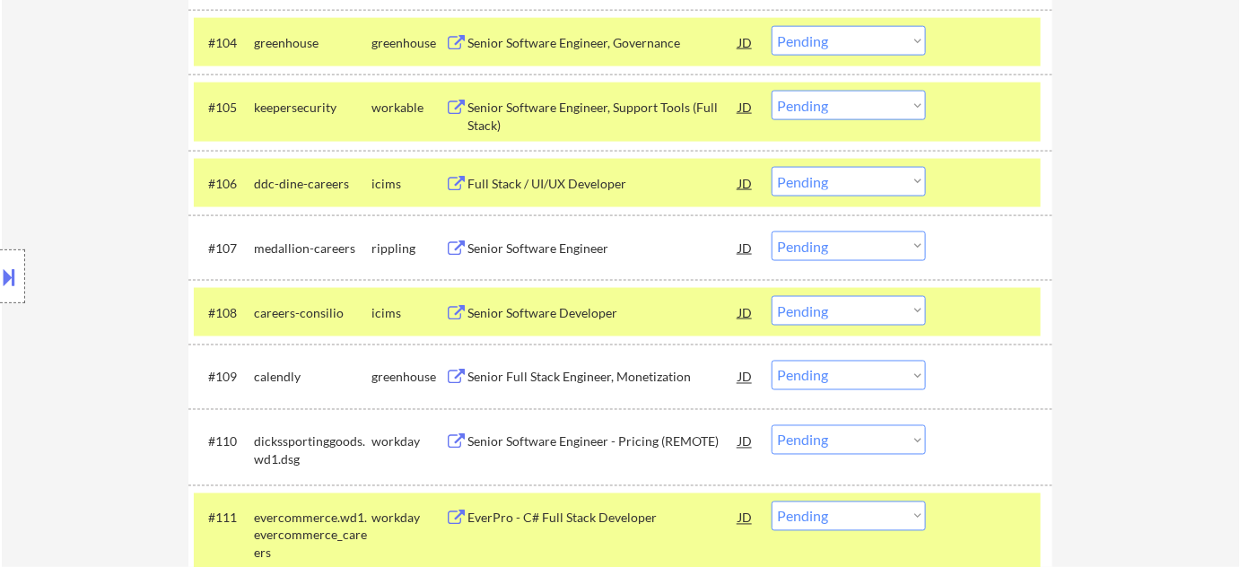
scroll to position [812, 0]
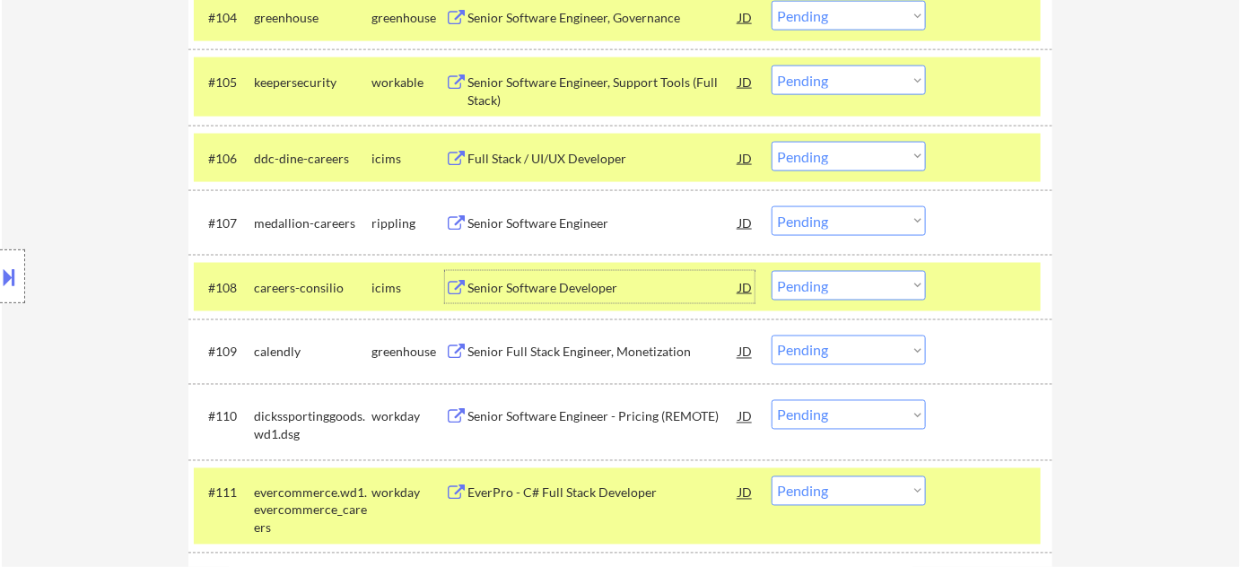
click at [580, 298] on div "Senior Software Developer" at bounding box center [602, 287] width 271 height 32
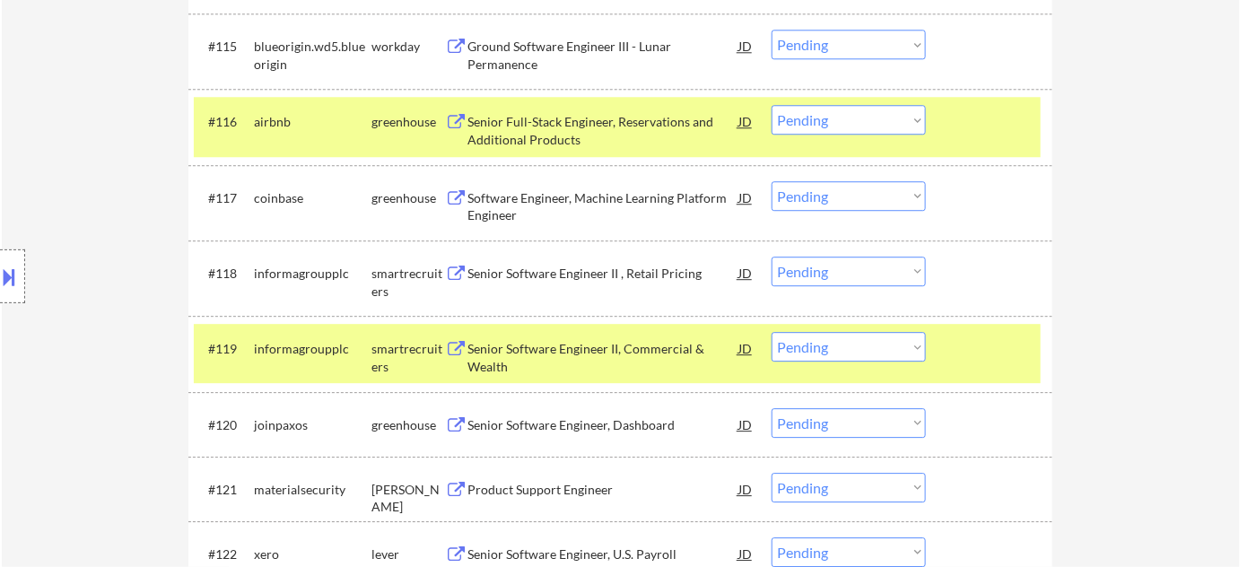
scroll to position [1709, 0]
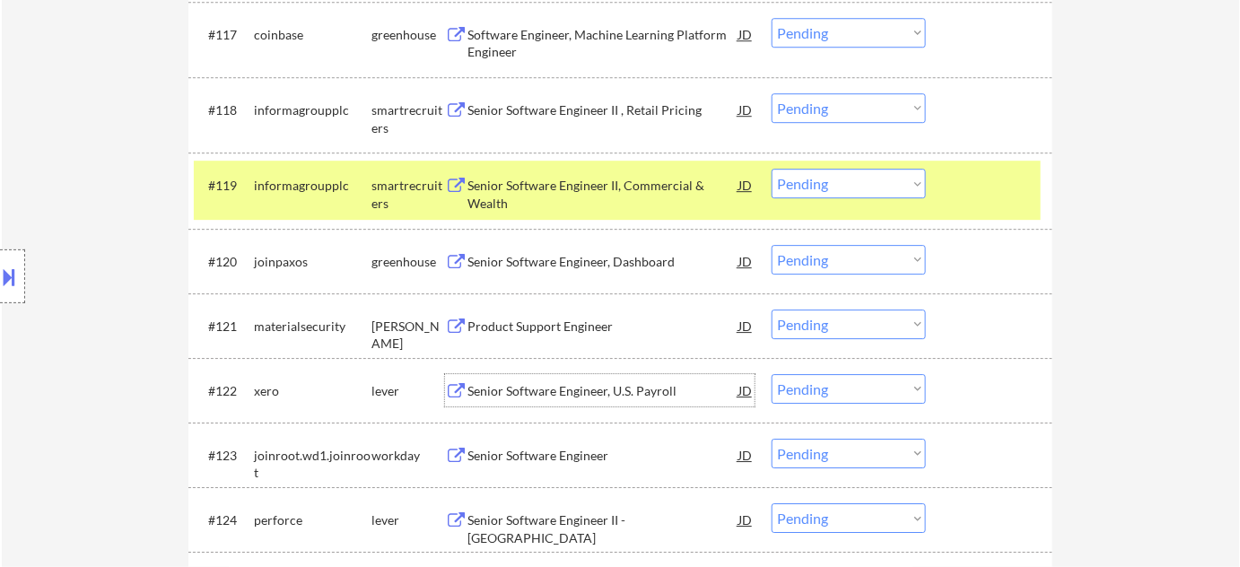
click at [542, 394] on div "Senior Software Engineer, U.S. Payroll" at bounding box center [602, 391] width 271 height 18
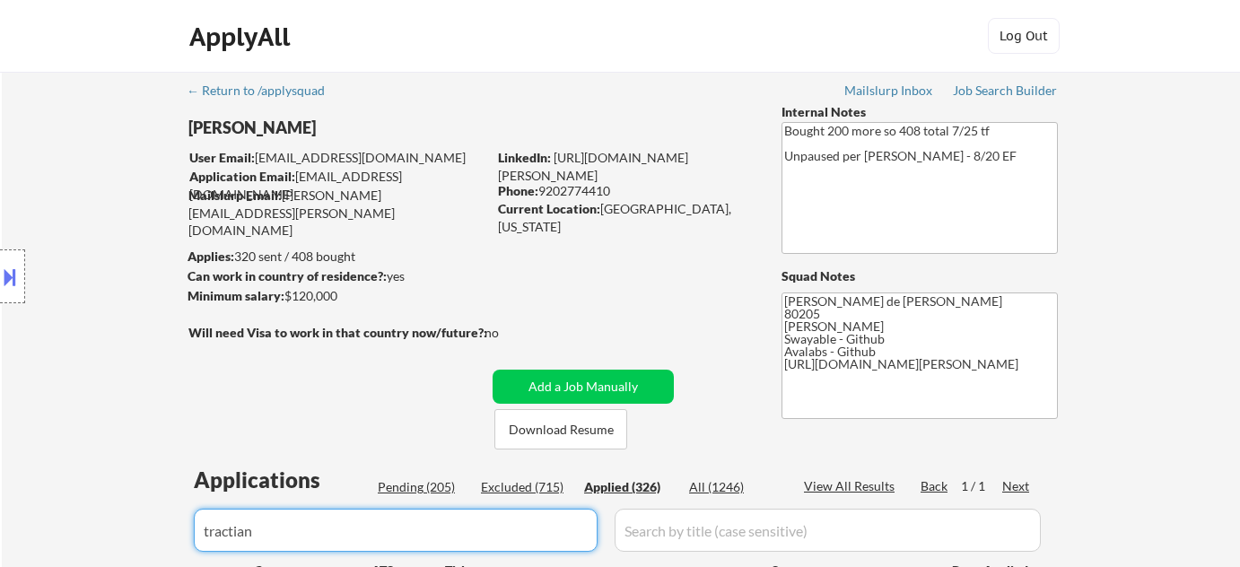
select select ""applied""
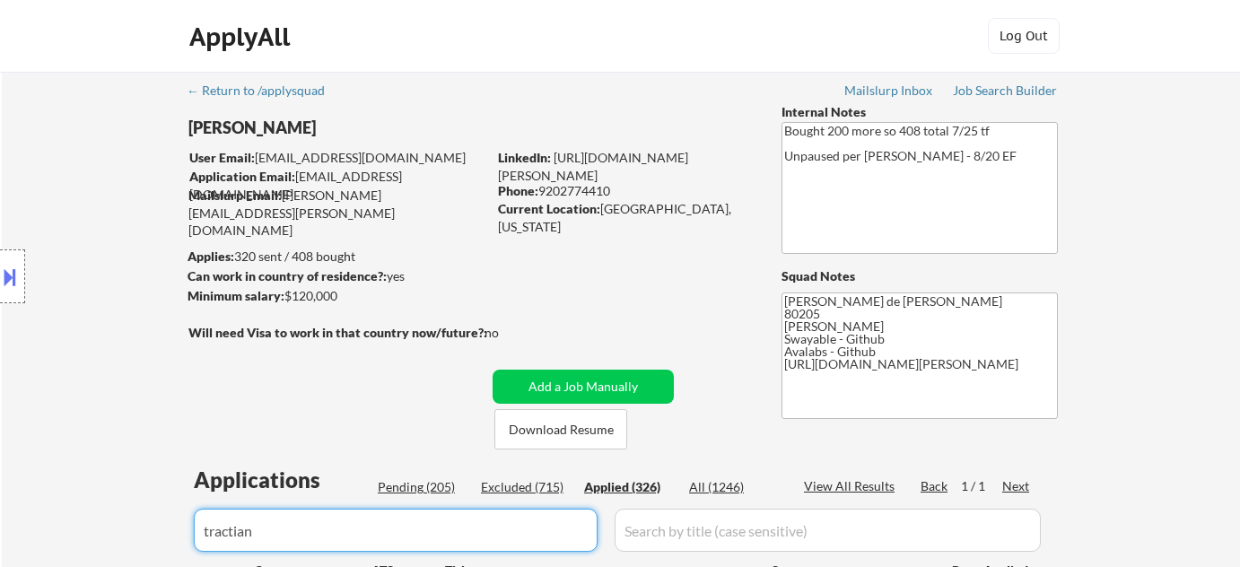
select select ""applied""
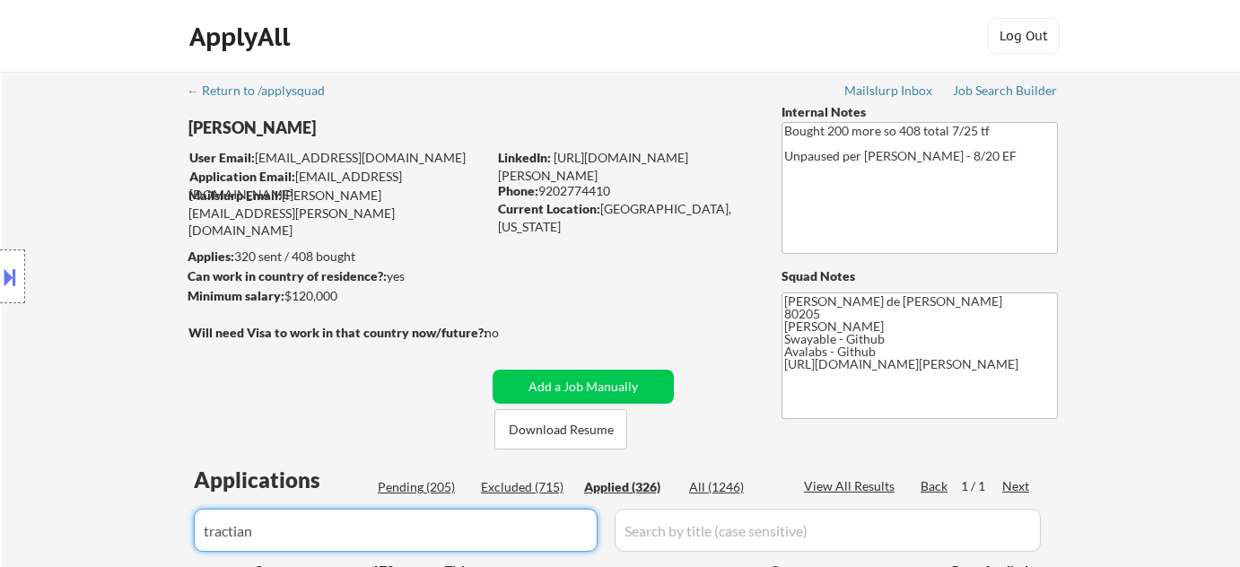
select select ""applied""
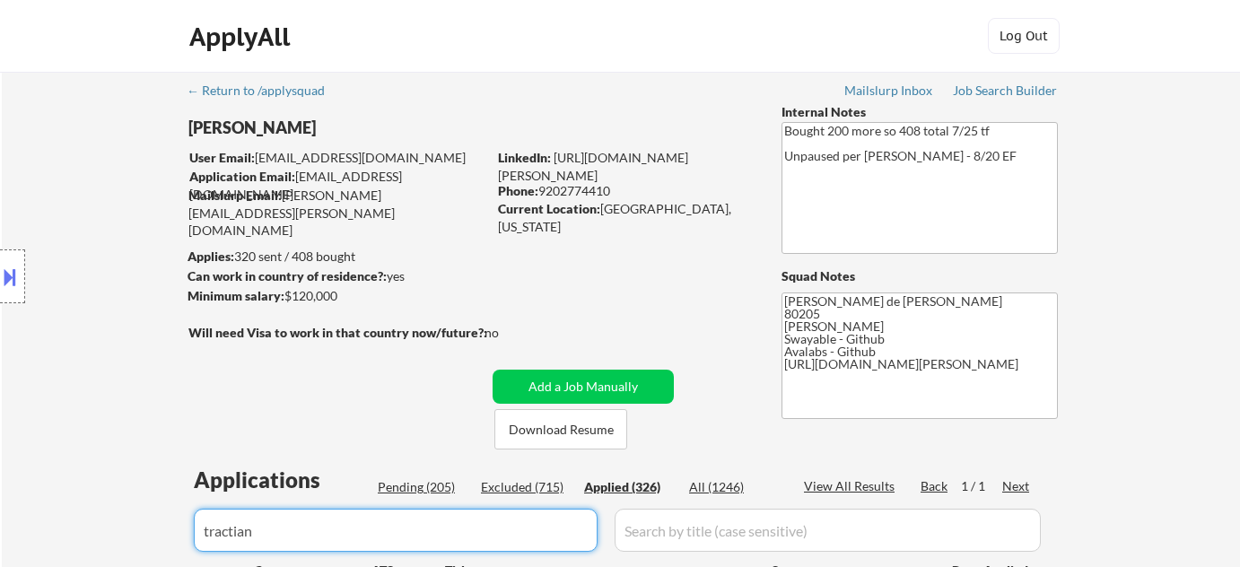
select select ""applied""
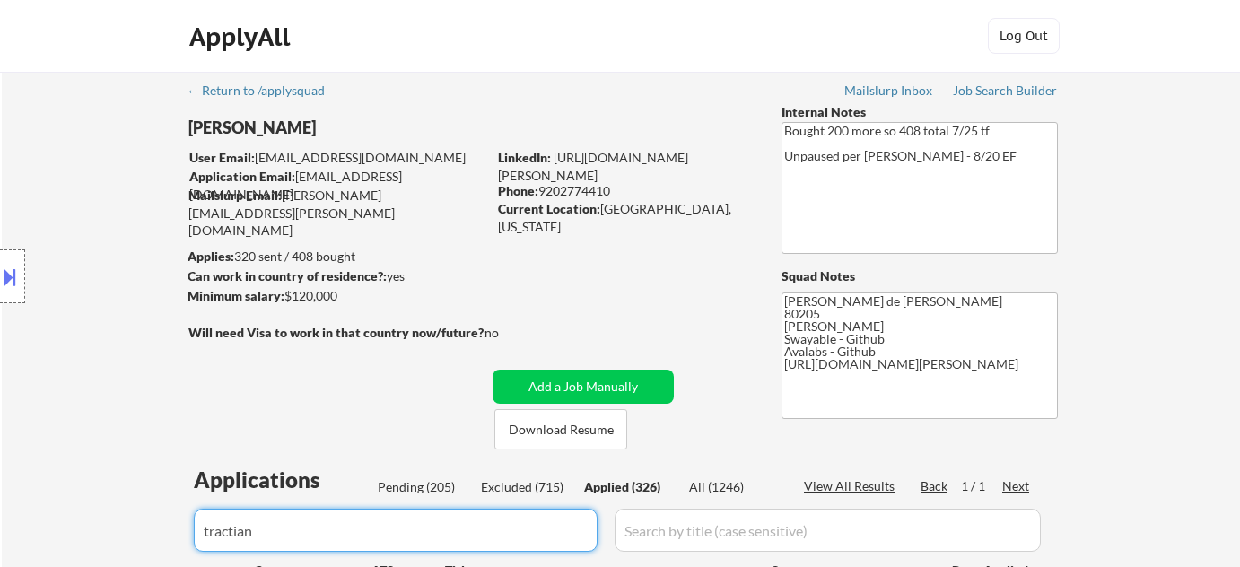
select select ""applied""
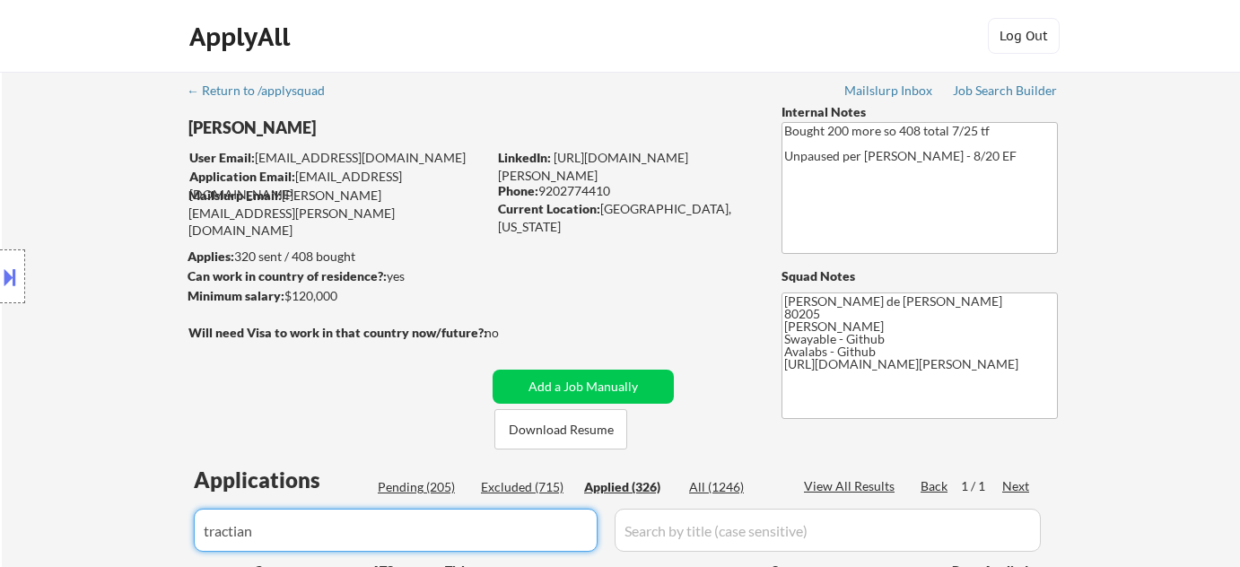
select select ""applied""
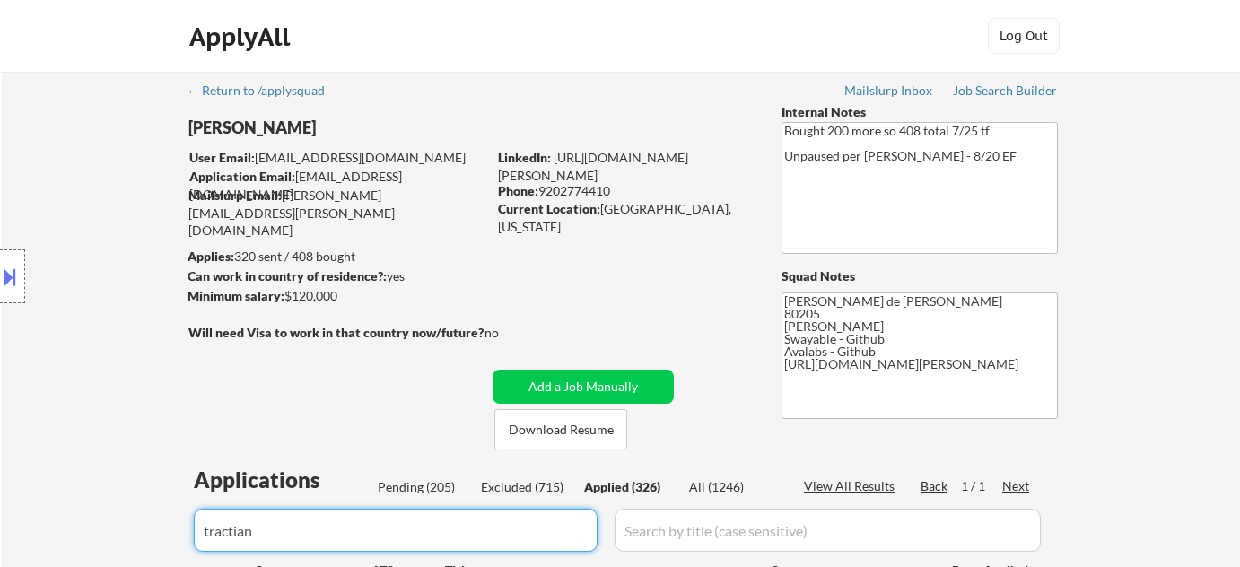
select select ""applied""
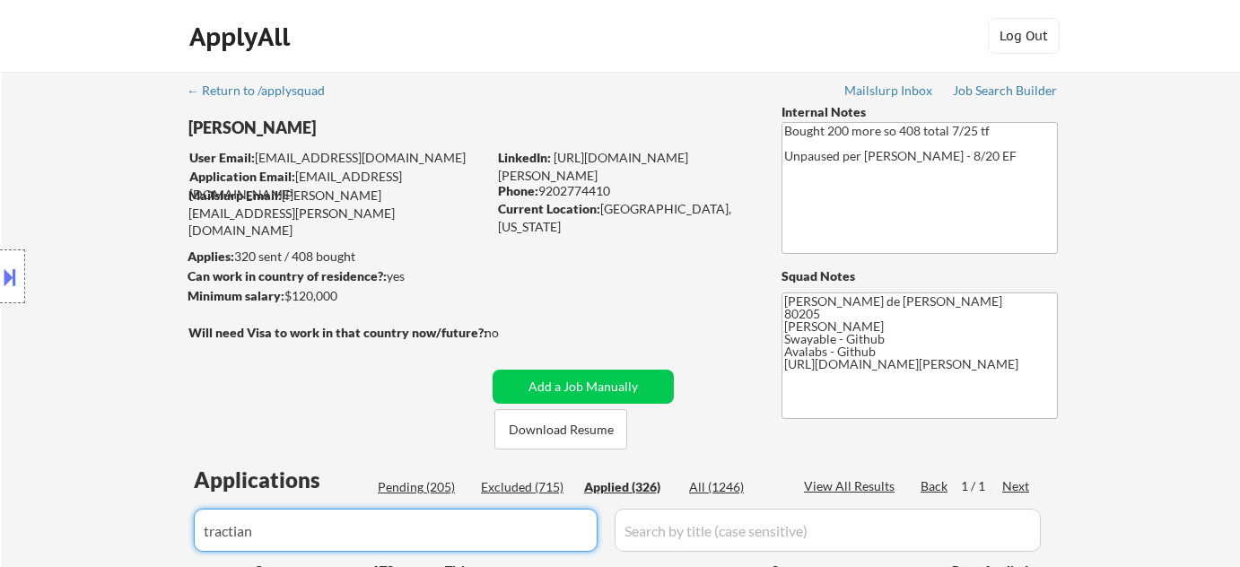
select select ""applied""
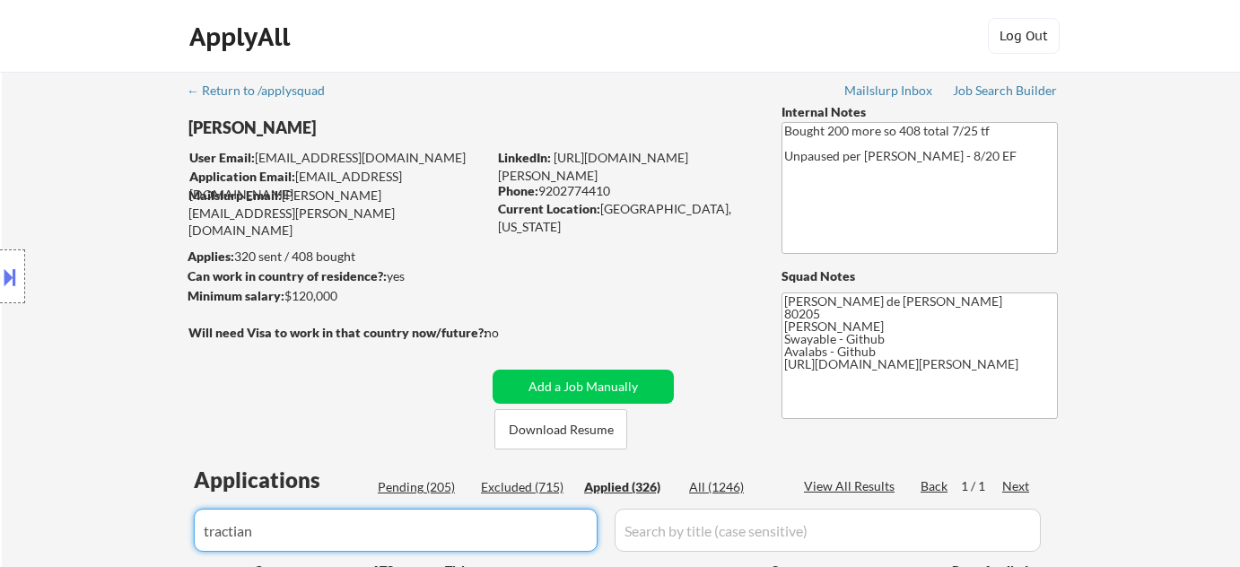
select select ""applied""
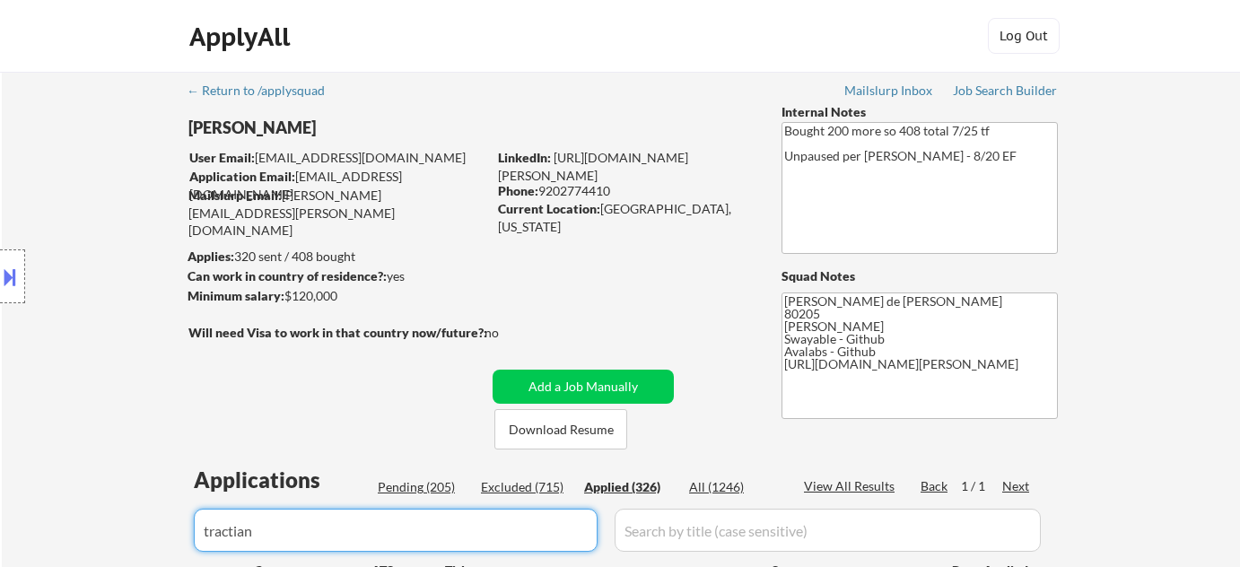
select select ""applied""
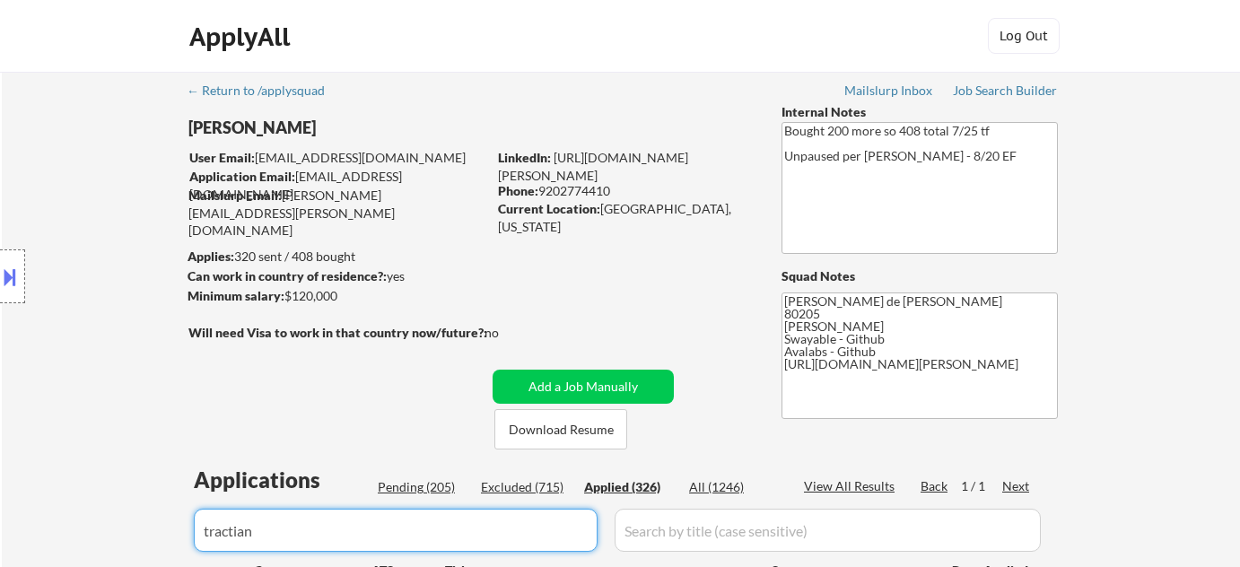
select select ""applied""
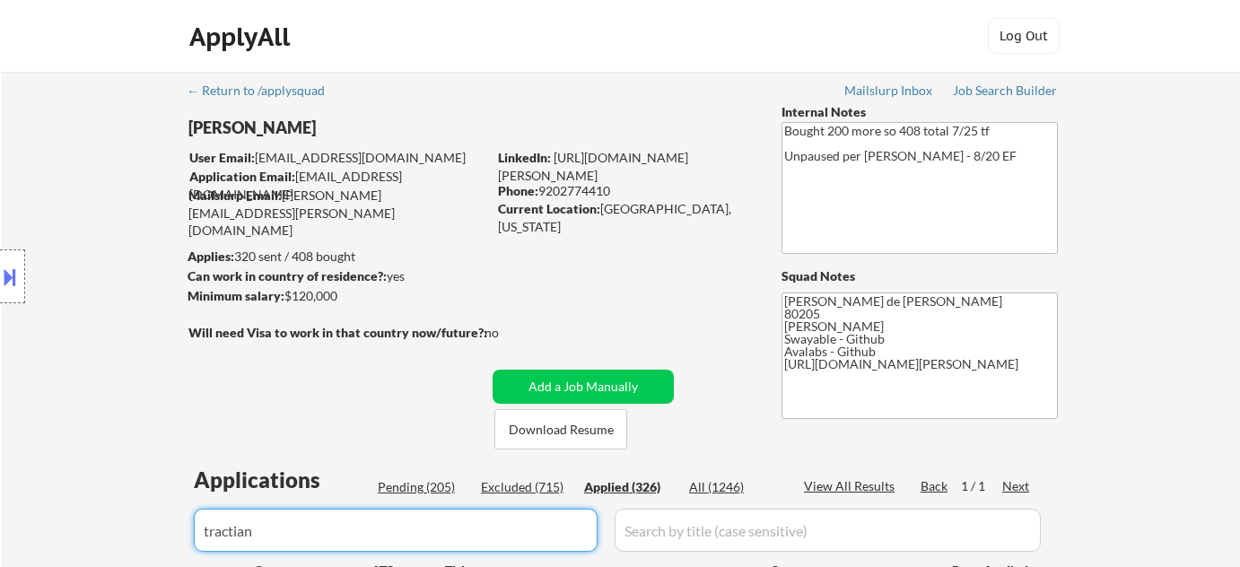
select select ""applied""
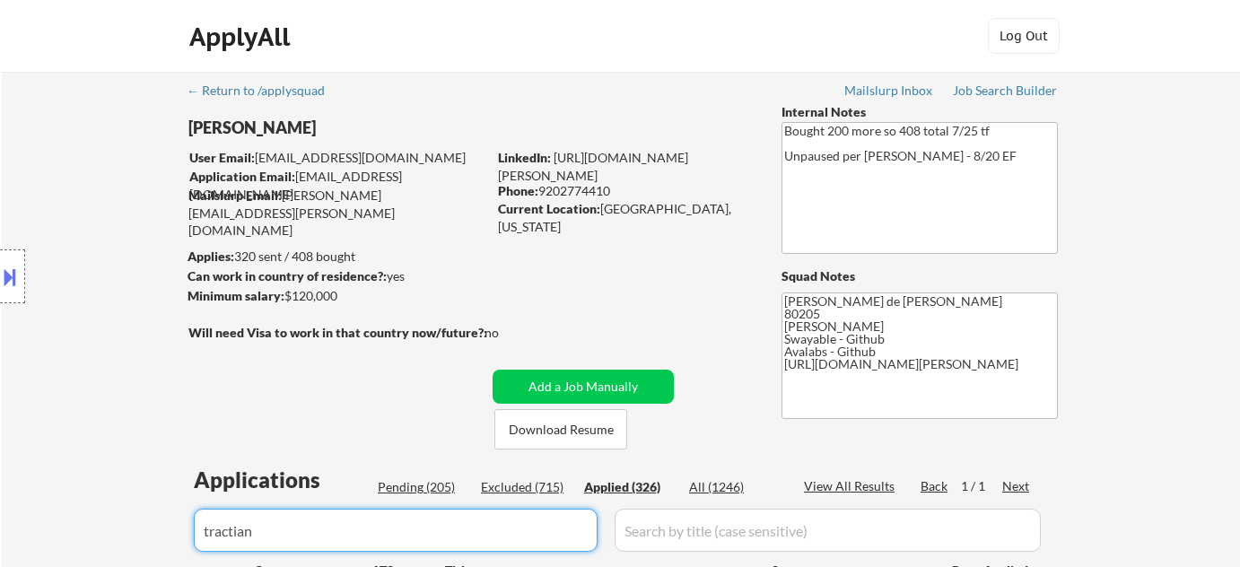
select select ""applied""
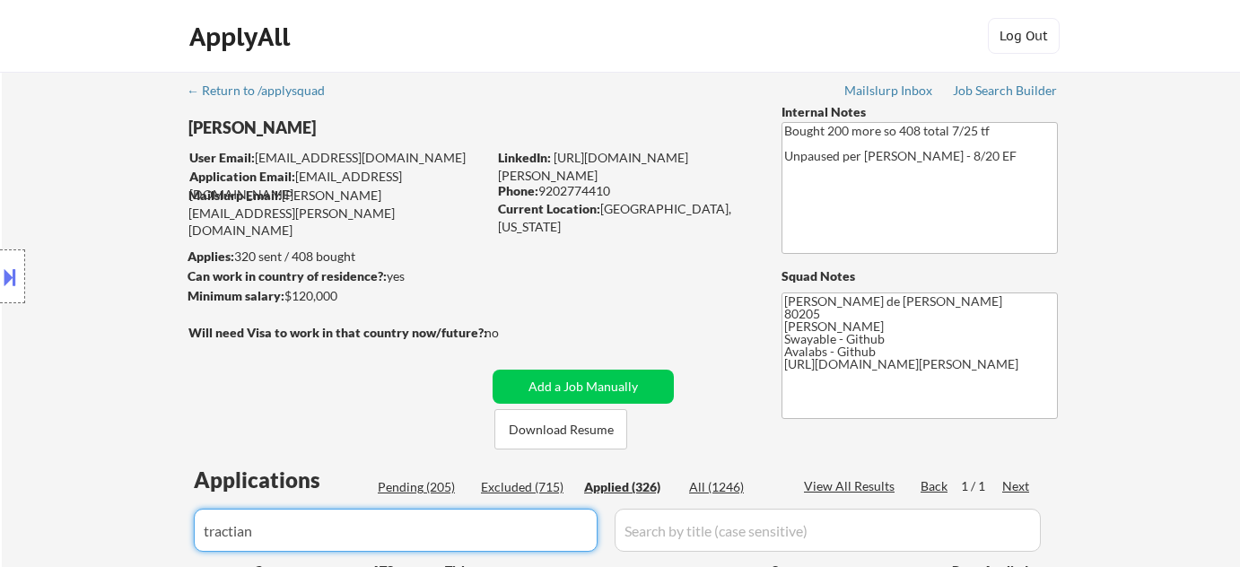
select select ""applied""
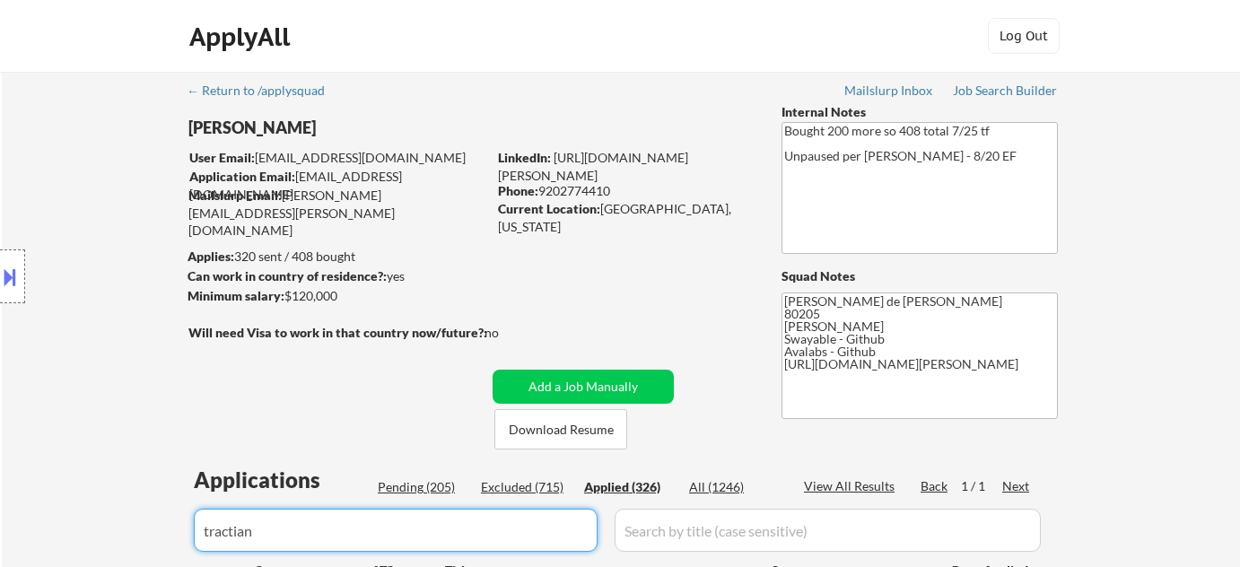
select select ""applied""
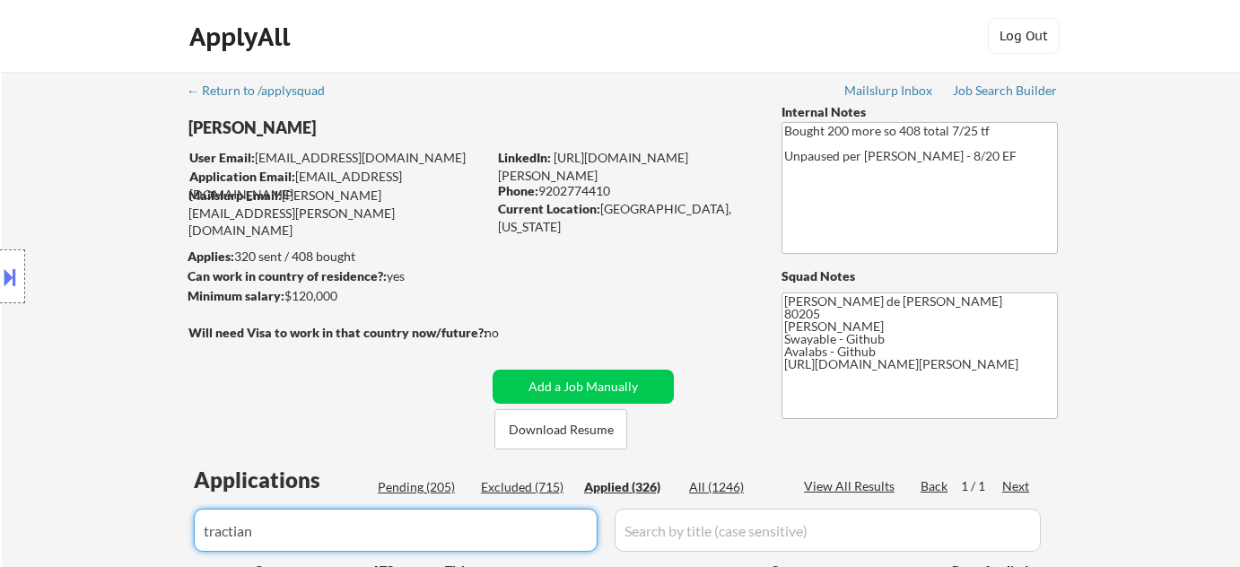
select select ""applied""
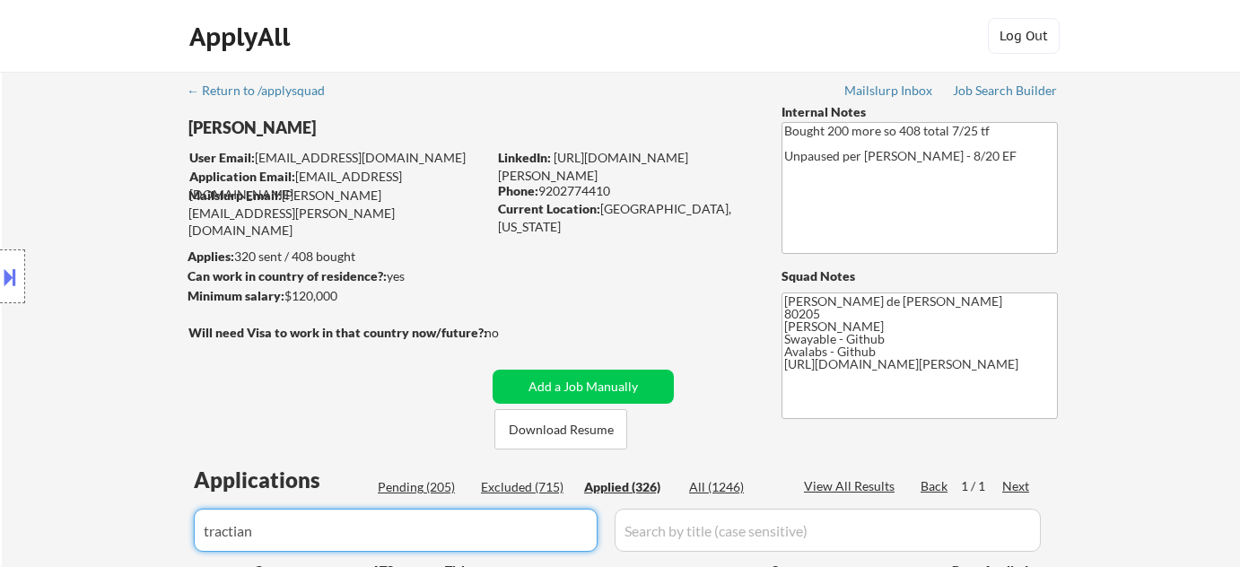
select select ""applied""
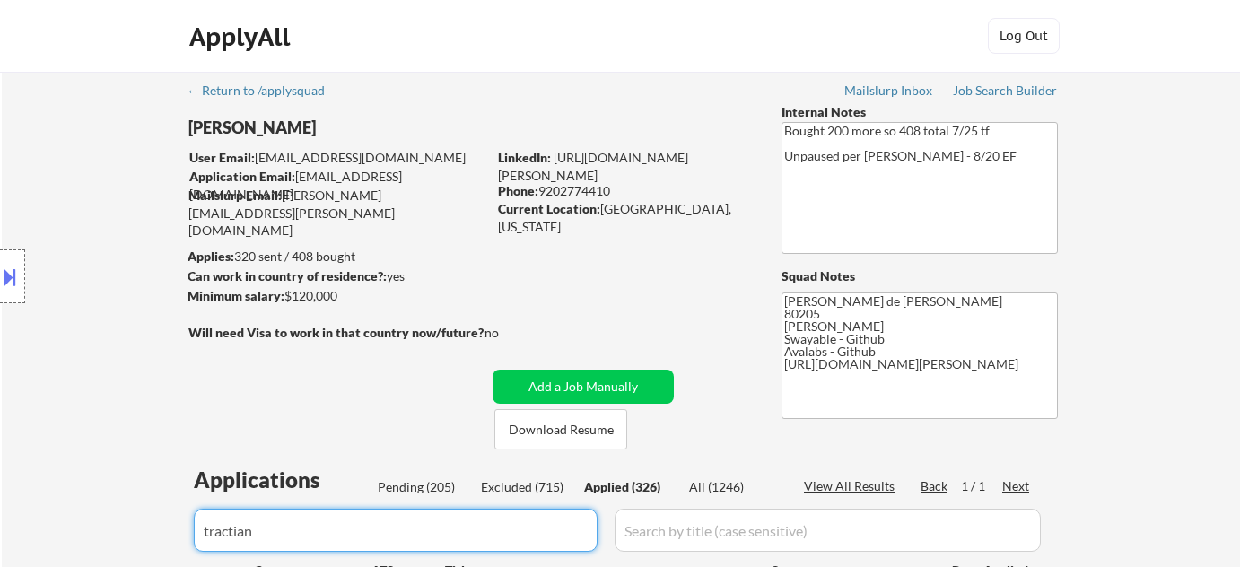
select select ""applied""
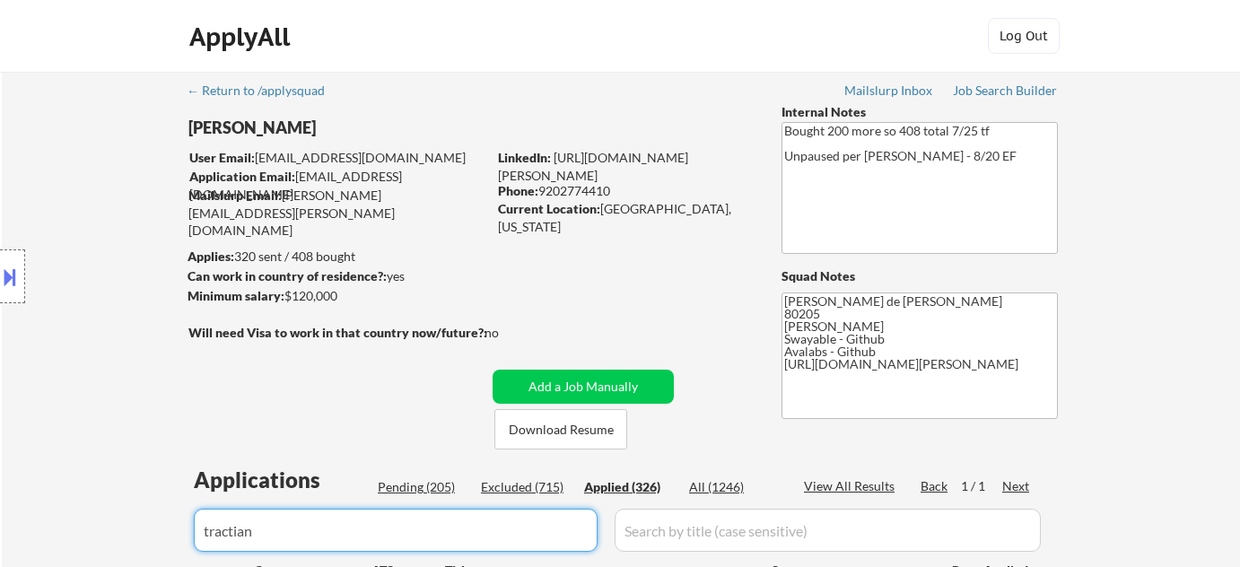
select select ""applied""
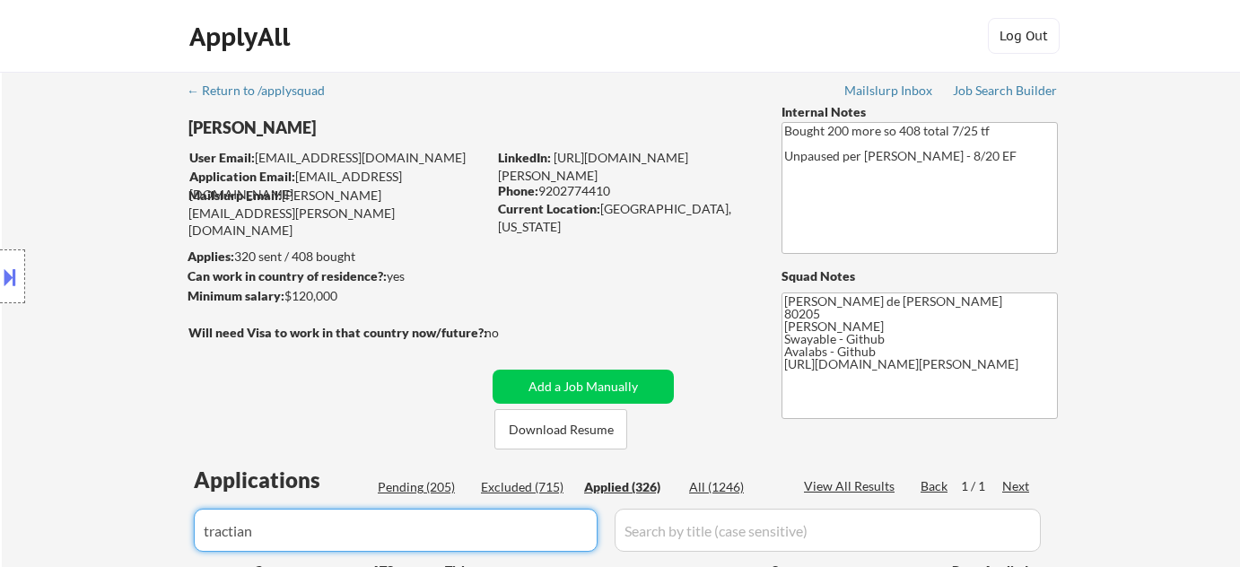
select select ""applied""
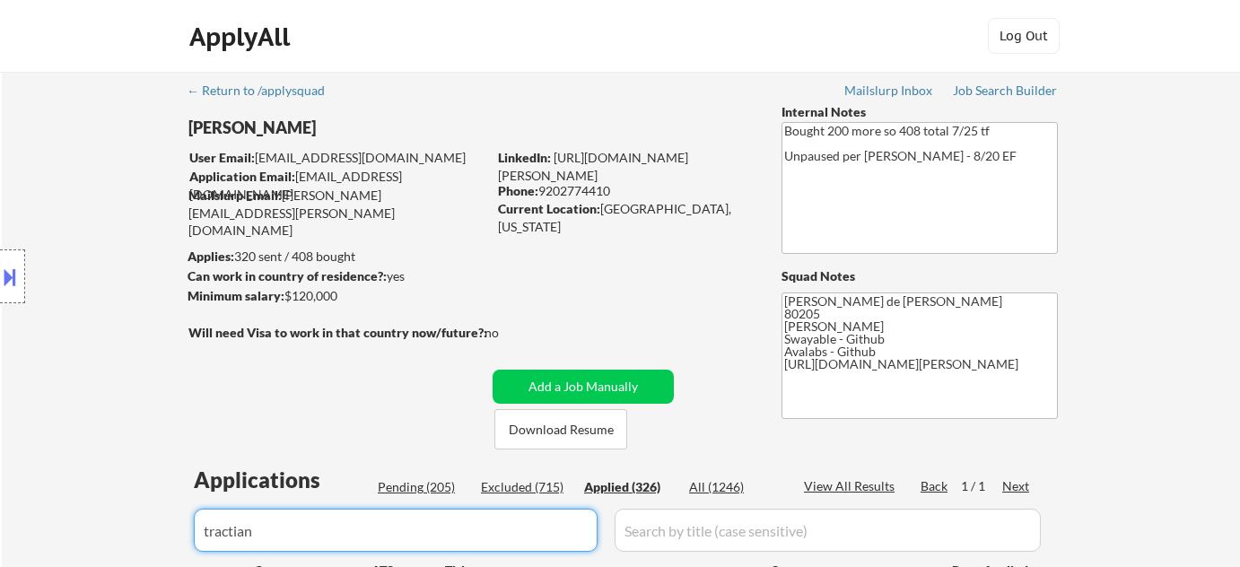
scroll to position [244, 0]
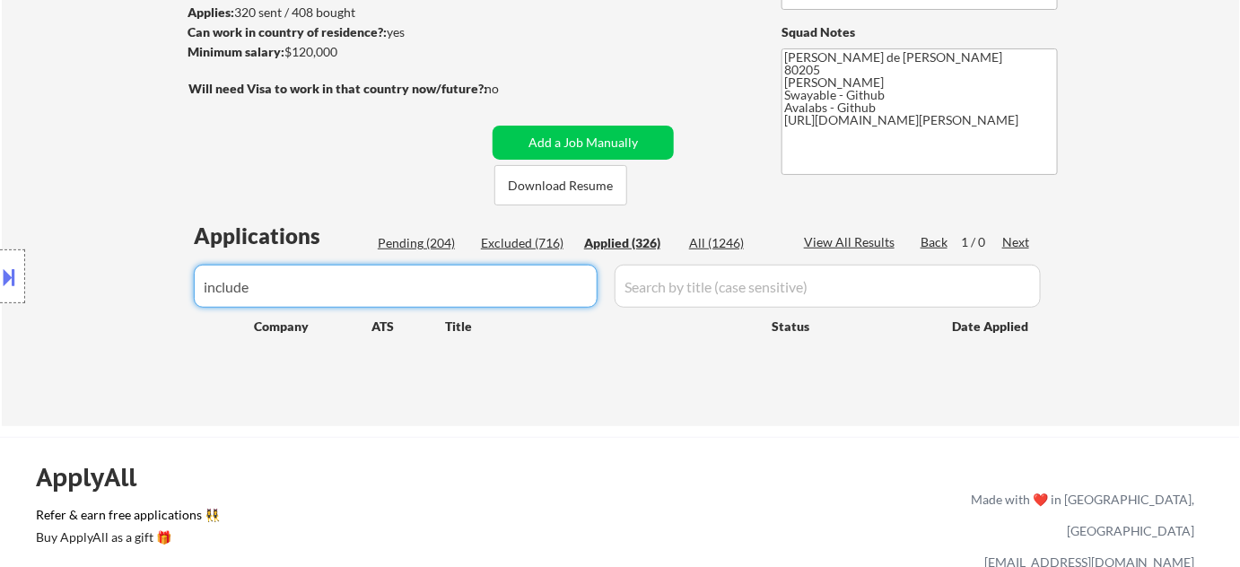
drag, startPoint x: 252, startPoint y: 303, endPoint x: 0, endPoint y: 301, distance: 252.1
click at [0, 312] on body "← Return to /applysquad Mailslurp Inbox Job Search Builder Adam Gusky User Emai…" at bounding box center [620, 39] width 1240 height 567
drag, startPoint x: 349, startPoint y: 294, endPoint x: 0, endPoint y: 259, distance: 350.8
click at [0, 283] on body "← Return to /applysquad Mailslurp Inbox Job Search Builder Adam Gusky User Emai…" at bounding box center [620, 39] width 1240 height 567
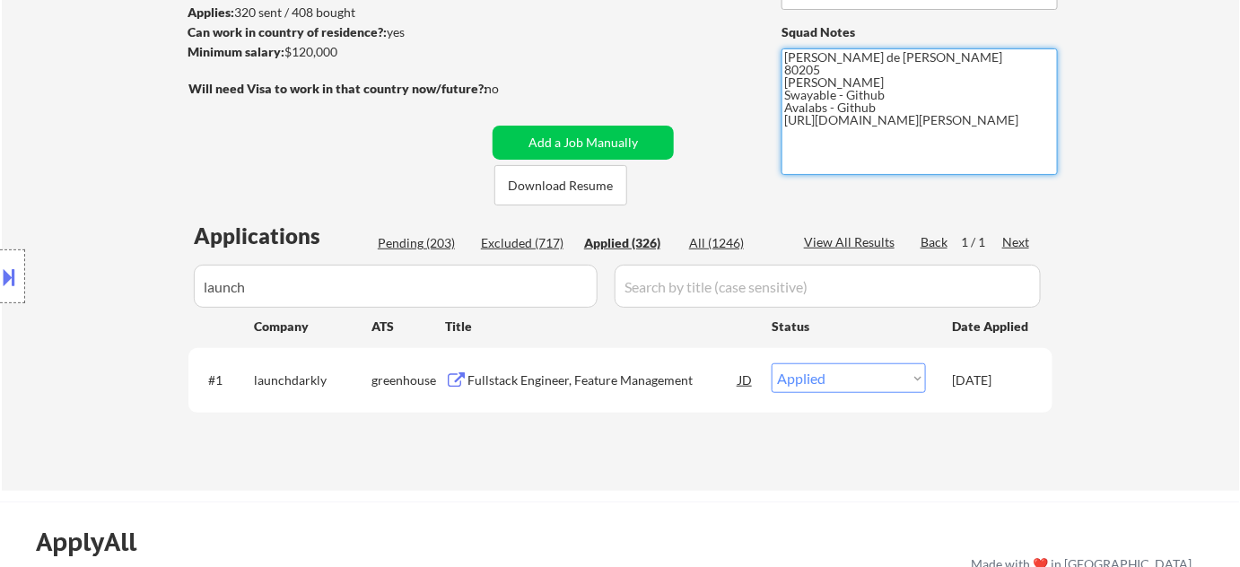
drag, startPoint x: 784, startPoint y: 118, endPoint x: 856, endPoint y: 139, distance: 74.7
click at [856, 139] on textarea "[PERSON_NAME] de [PERSON_NAME] 80205 [PERSON_NAME] Swayable - Github Avalabs - …" at bounding box center [920, 111] width 276 height 127
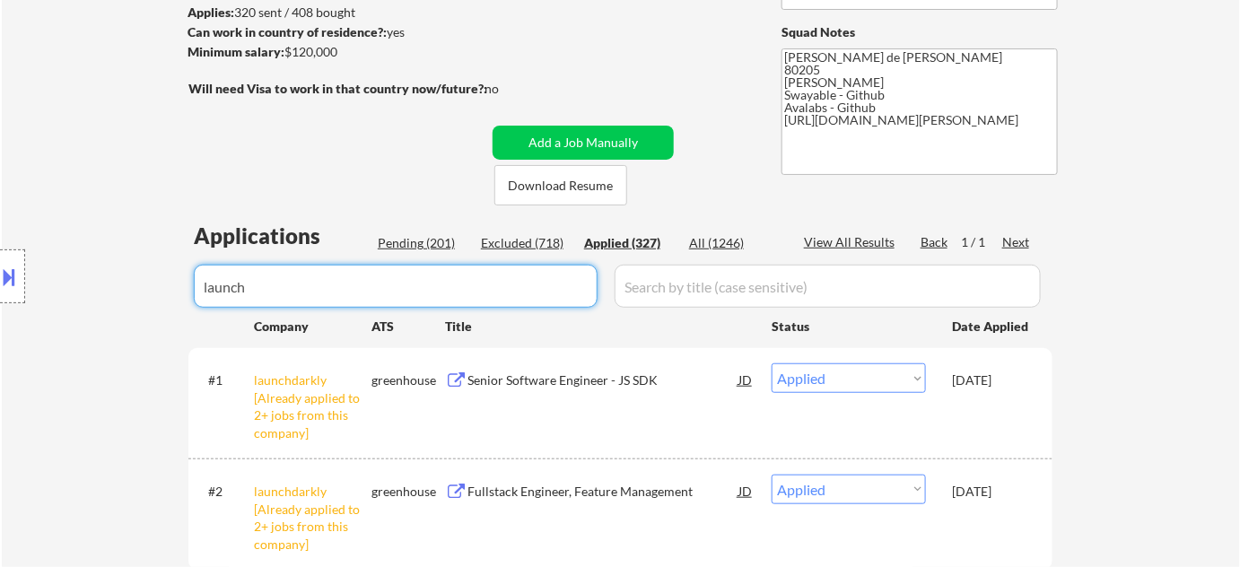
drag, startPoint x: 368, startPoint y: 294, endPoint x: 56, endPoint y: 272, distance: 313.1
click at [76, 287] on body "← Return to /applysquad Mailslurp Inbox Job Search Builder Adam Gusky User Emai…" at bounding box center [620, 39] width 1240 height 567
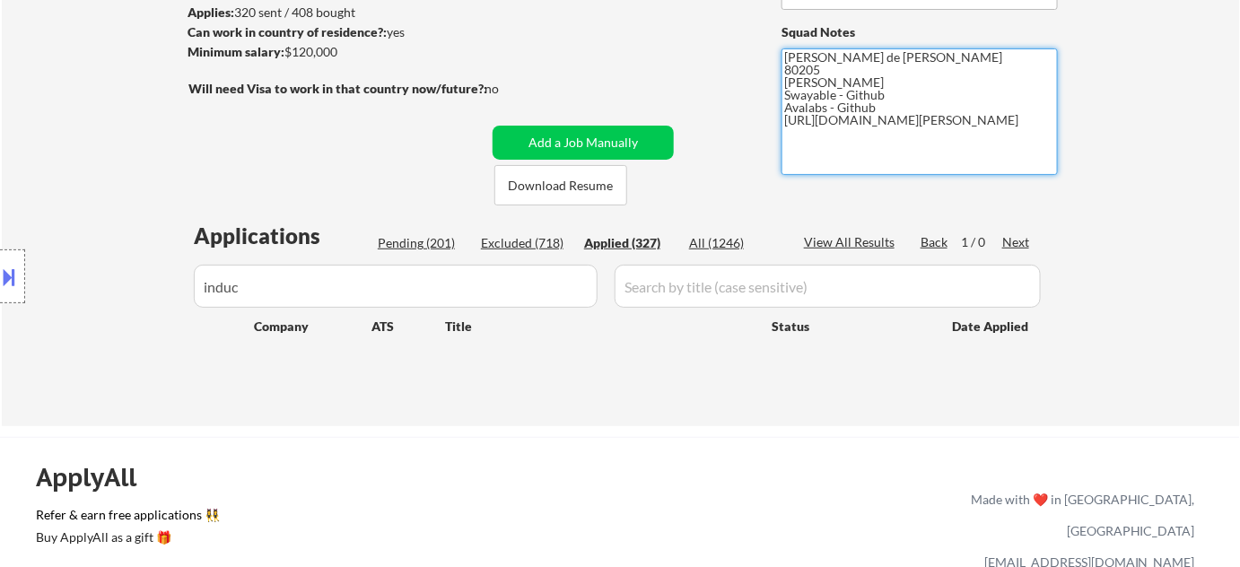
drag, startPoint x: 784, startPoint y: 124, endPoint x: 852, endPoint y: 135, distance: 69.0
click at [852, 135] on textarea "[PERSON_NAME] de [PERSON_NAME] 80205 [PERSON_NAME] Swayable - Github Avalabs - …" at bounding box center [920, 111] width 276 height 127
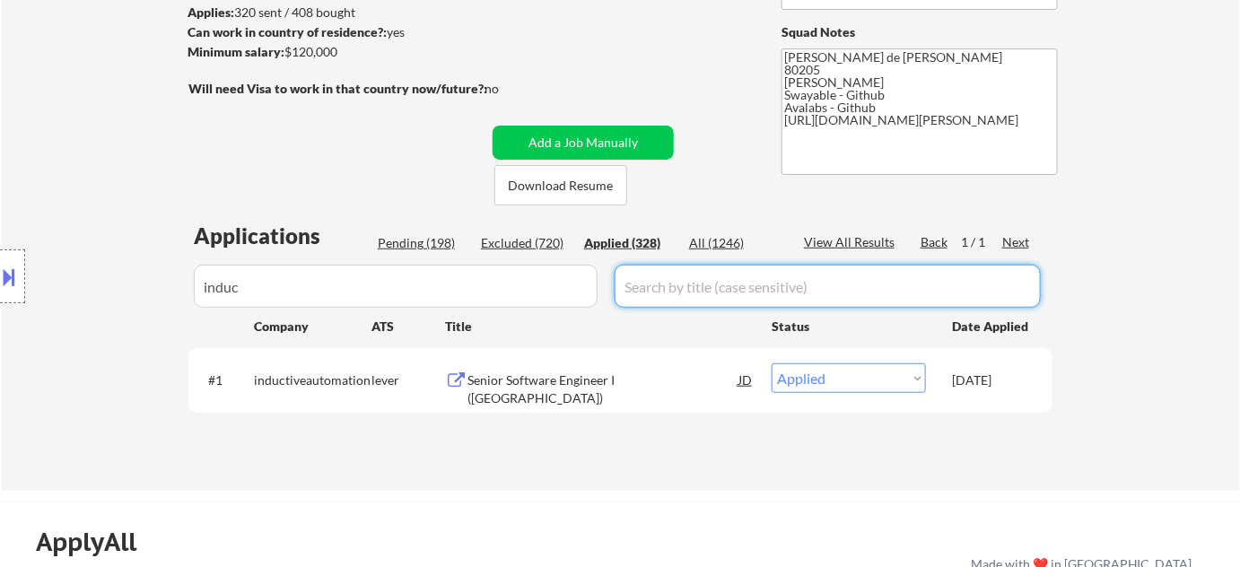
drag, startPoint x: 372, startPoint y: 262, endPoint x: 0, endPoint y: 274, distance: 372.6
click at [0, 283] on body "← Return to /applysquad Mailslurp Inbox Job Search Builder Adam Gusky User Emai…" at bounding box center [620, 39] width 1240 height 567
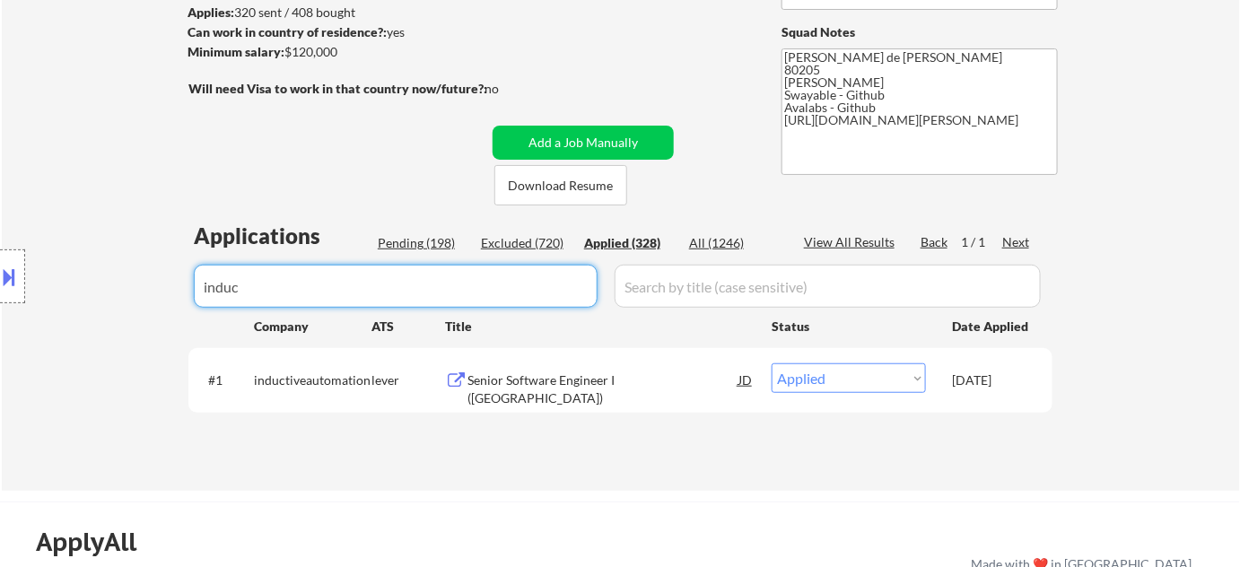
drag, startPoint x: 428, startPoint y: 305, endPoint x: 0, endPoint y: 298, distance: 428.1
click at [0, 299] on body "← Return to /applysquad Mailslurp Inbox Job Search Builder Adam Gusky User Emai…" at bounding box center [620, 39] width 1240 height 567
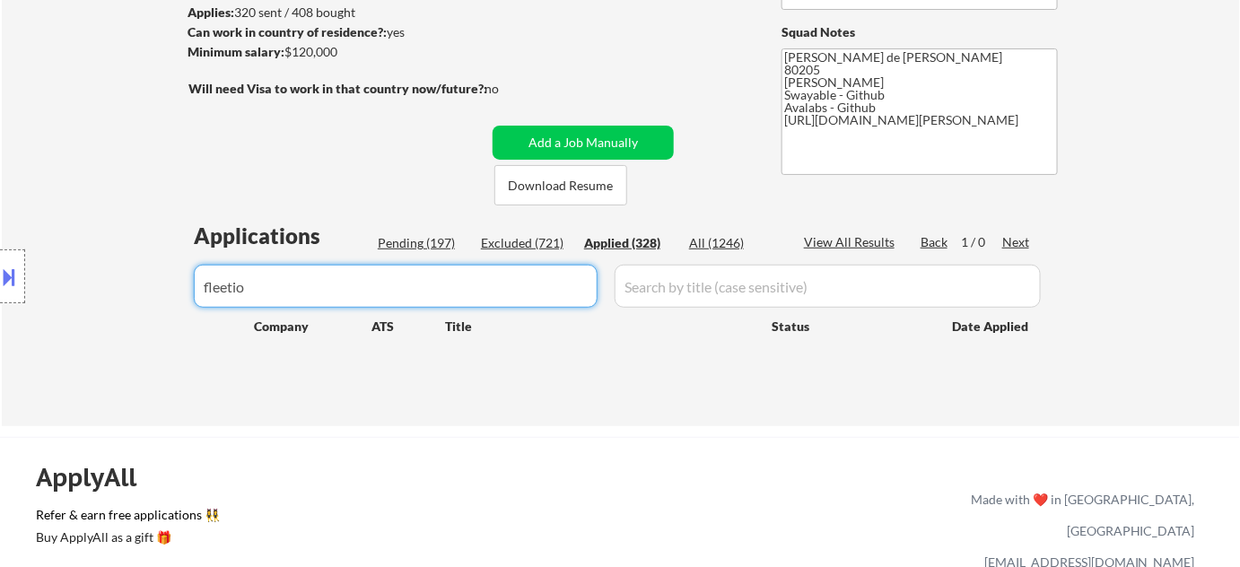
drag, startPoint x: 91, startPoint y: 306, endPoint x: 0, endPoint y: 306, distance: 90.6
click at [0, 306] on body "← Return to /applysquad Mailslurp Inbox Job Search Builder Adam Gusky User Emai…" at bounding box center [620, 39] width 1240 height 567
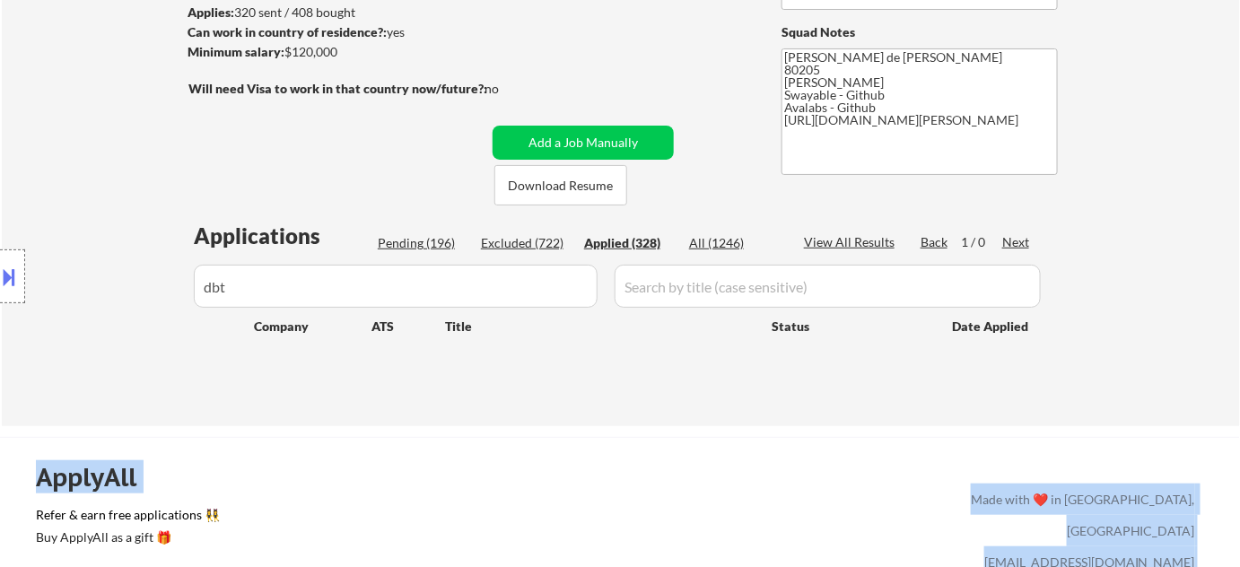
drag, startPoint x: 359, startPoint y: 308, endPoint x: 0, endPoint y: 299, distance: 359.0
click at [0, 299] on body "← Return to /applysquad Mailslurp Inbox Job Search Builder Adam Gusky User Emai…" at bounding box center [620, 39] width 1240 height 567
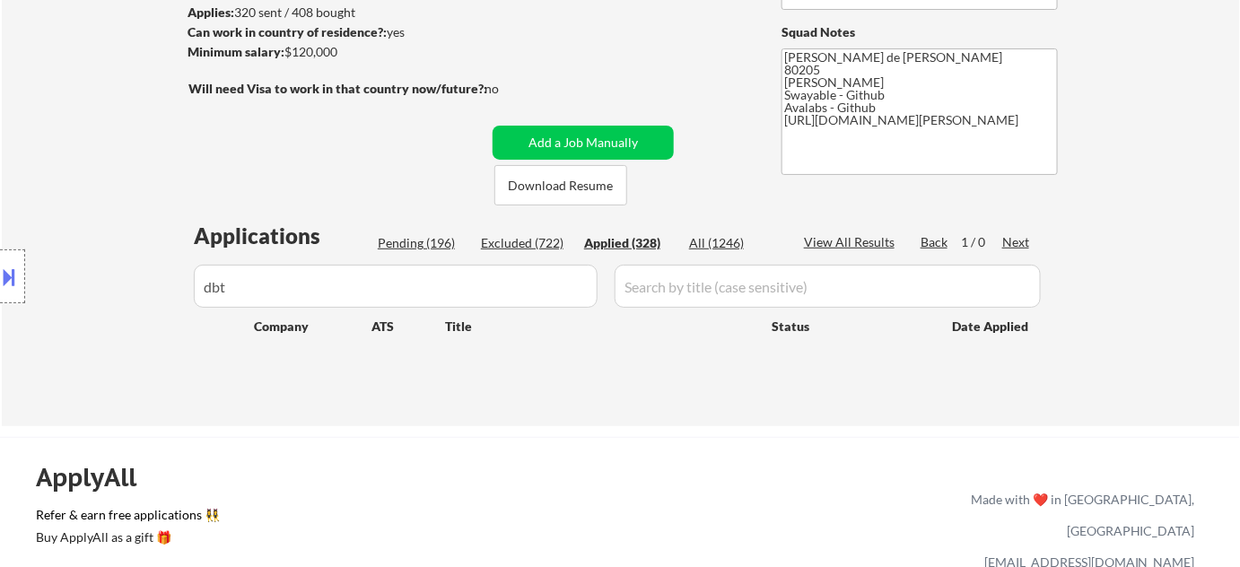
click at [407, 278] on input "input" at bounding box center [396, 286] width 404 height 43
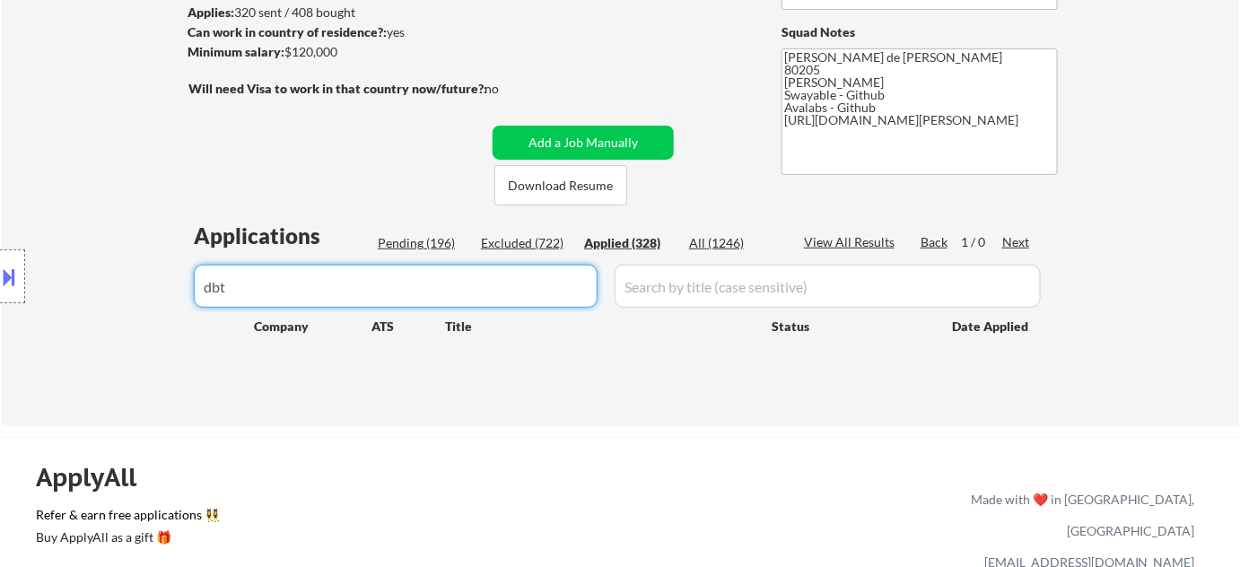
drag, startPoint x: 366, startPoint y: 296, endPoint x: 0, endPoint y: 301, distance: 366.1
click at [0, 301] on body "← Return to /applysquad Mailslurp Inbox Job Search Builder Adam Gusky User Emai…" at bounding box center [620, 39] width 1240 height 567
type input "xer"
